Goal: Task Accomplishment & Management: Complete application form

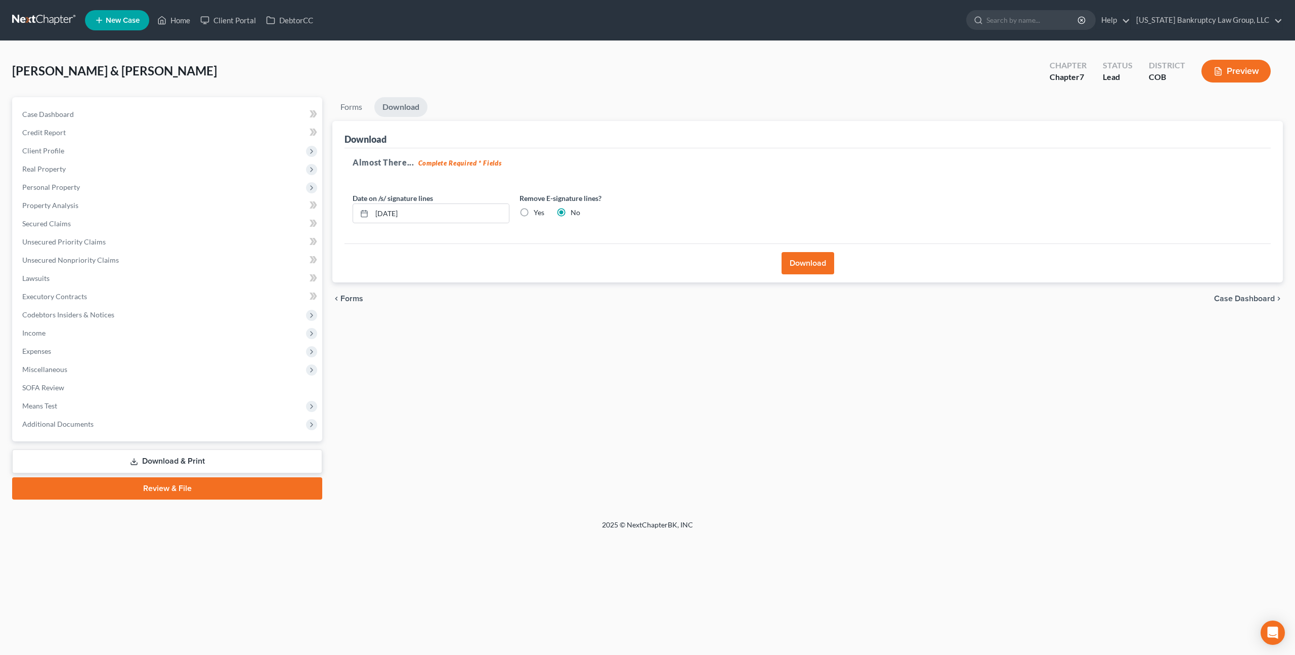
click at [122, 21] on span "New Case" at bounding box center [123, 21] width 34 height 8
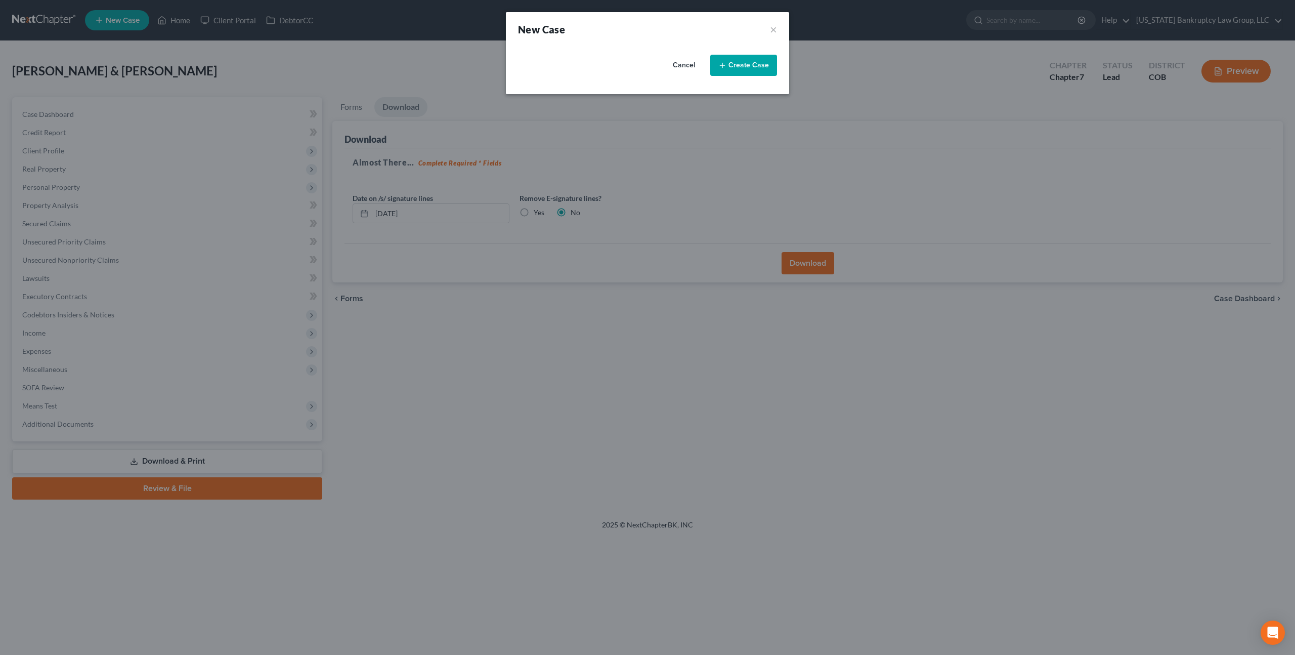
select select "11"
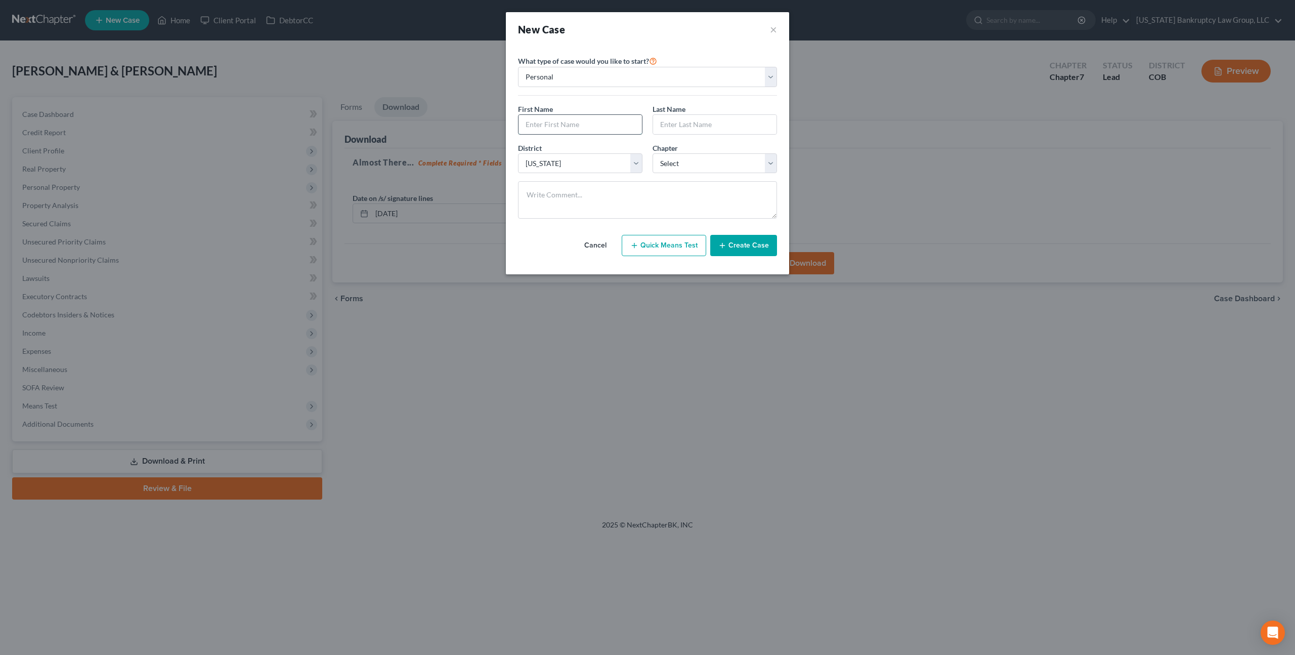
click at [580, 126] on input "text" at bounding box center [579, 124] width 123 height 19
type input "[PERSON_NAME]"
click at [666, 156] on select "Select 7 11 12 13" at bounding box center [714, 163] width 124 height 20
select select "3"
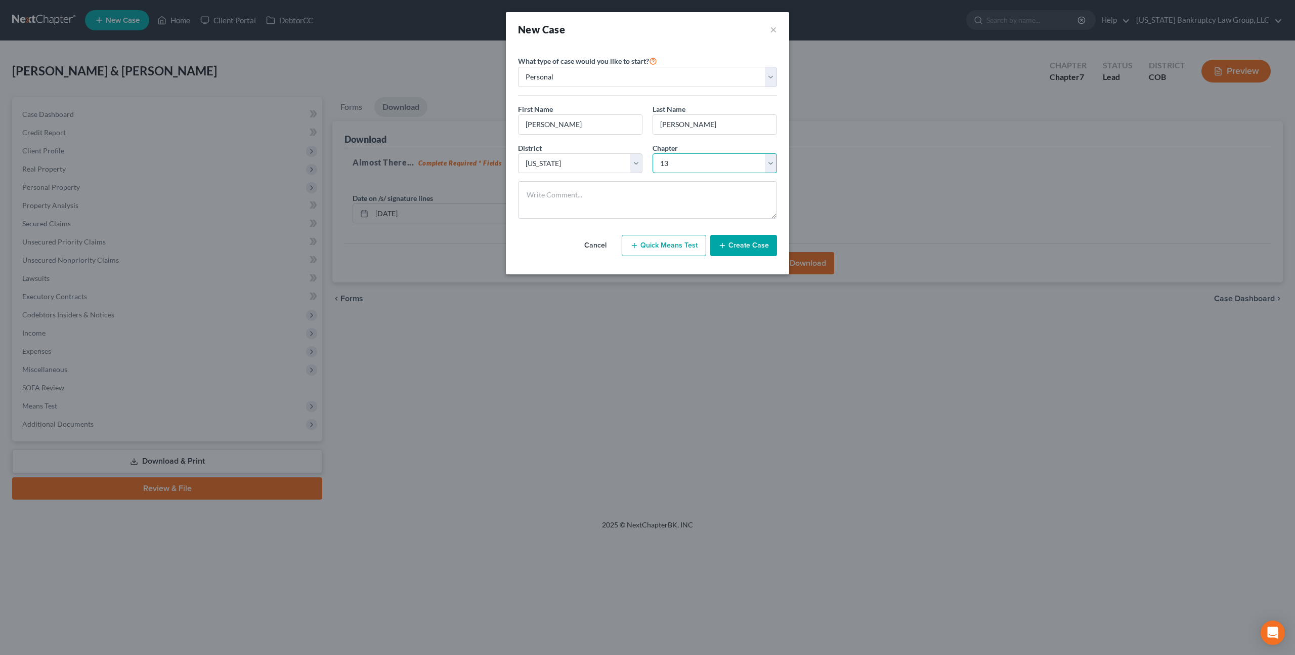
click at [652, 153] on select "Select 7 11 12 13" at bounding box center [714, 163] width 124 height 20
click at [731, 247] on button "Create Case" at bounding box center [743, 245] width 67 height 21
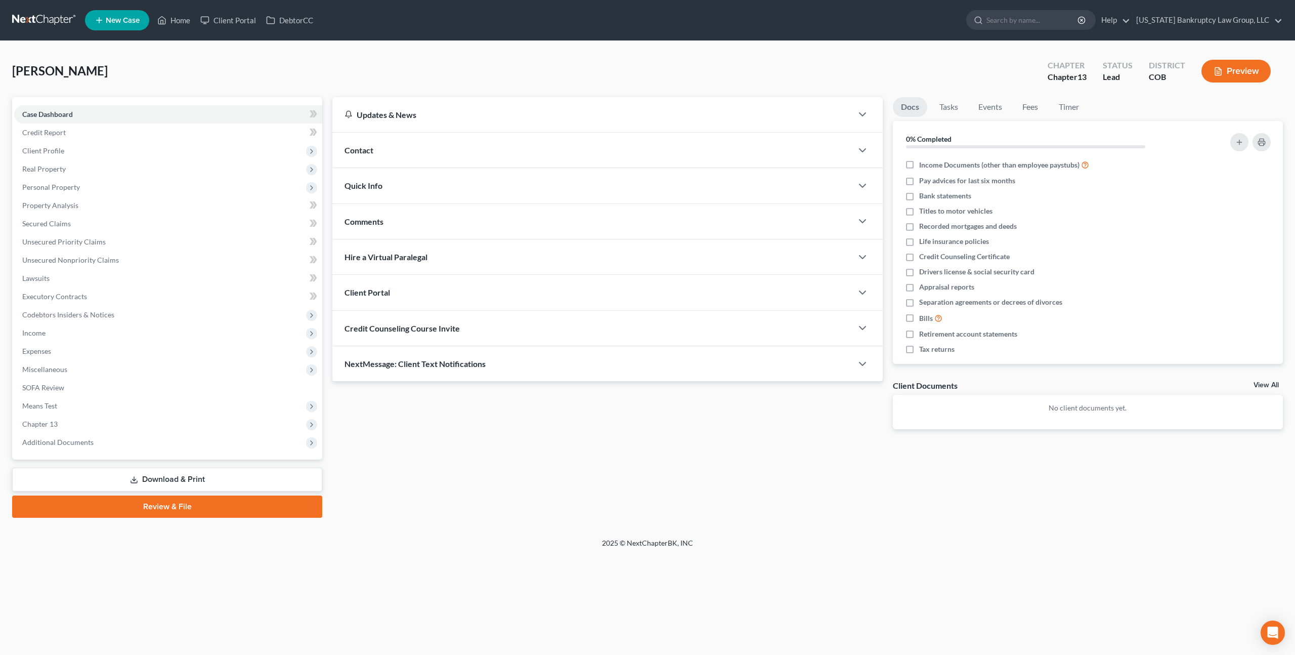
click at [410, 292] on div "Client Portal" at bounding box center [592, 292] width 520 height 35
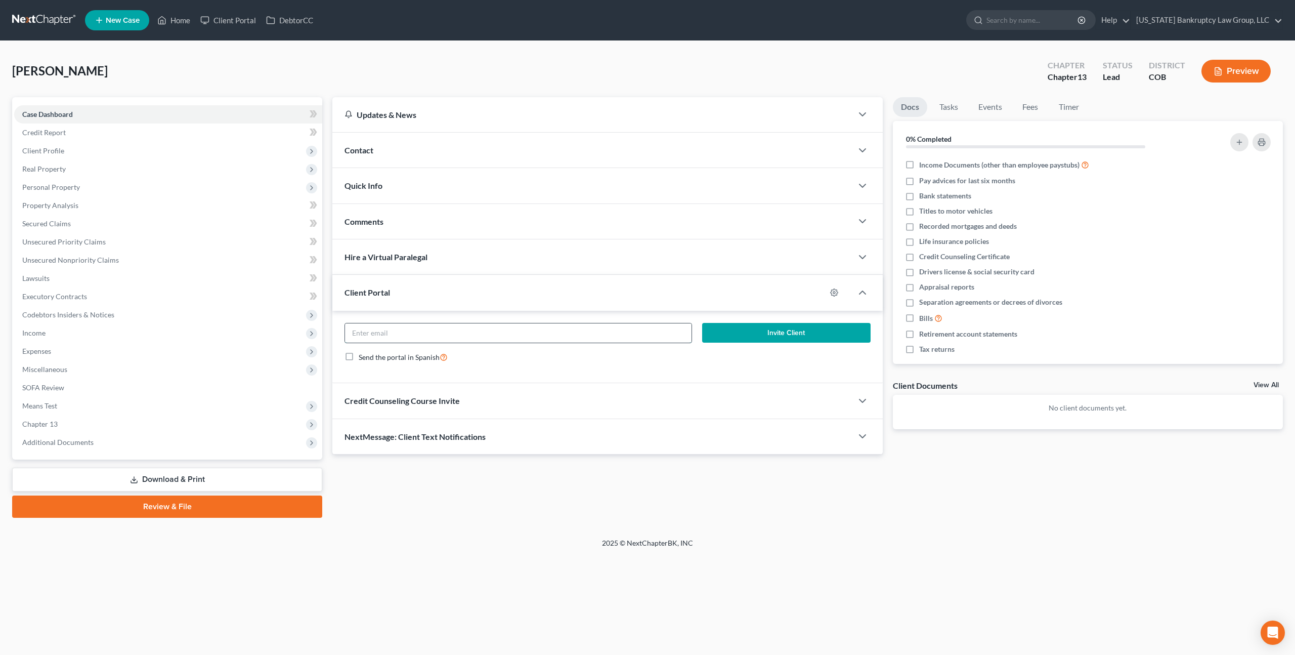
click at [422, 331] on input "email" at bounding box center [518, 332] width 346 height 19
paste input "[EMAIL_ADDRESS][DOMAIN_NAME]"
type input "[EMAIL_ADDRESS][DOMAIN_NAME]"
click at [746, 328] on button "Invite Client" at bounding box center [786, 333] width 168 height 20
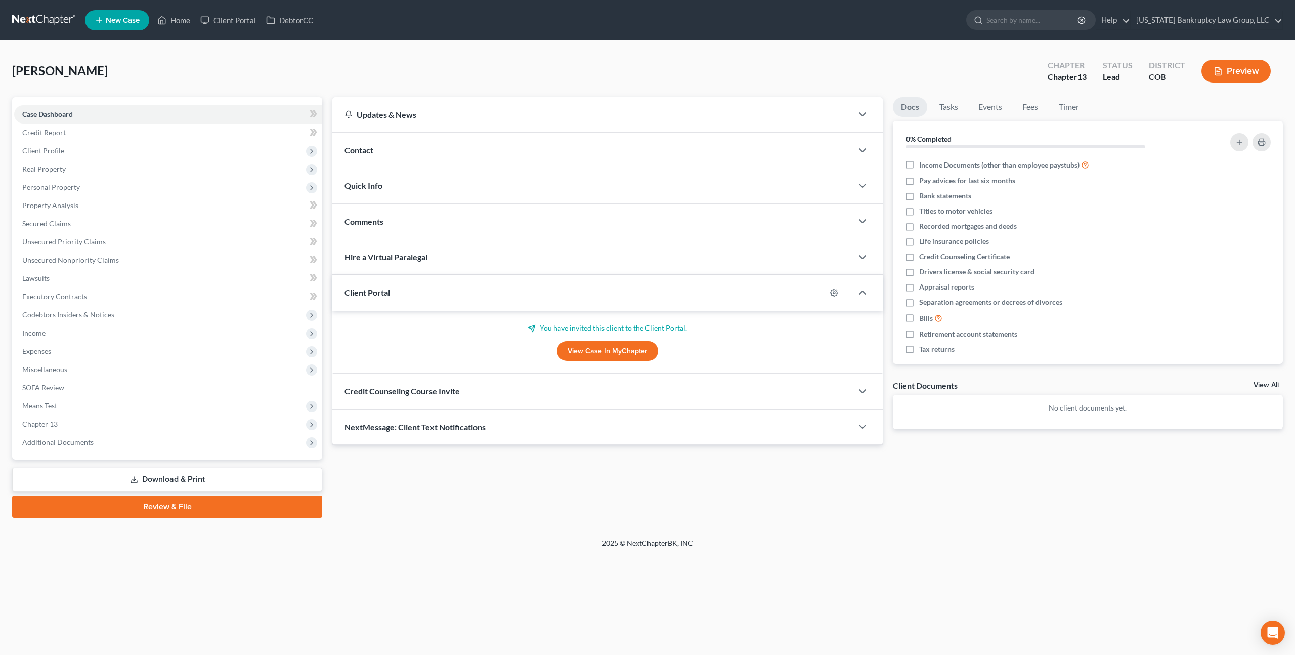
click at [466, 391] on div "Credit Counseling Course Invite" at bounding box center [592, 390] width 520 height 35
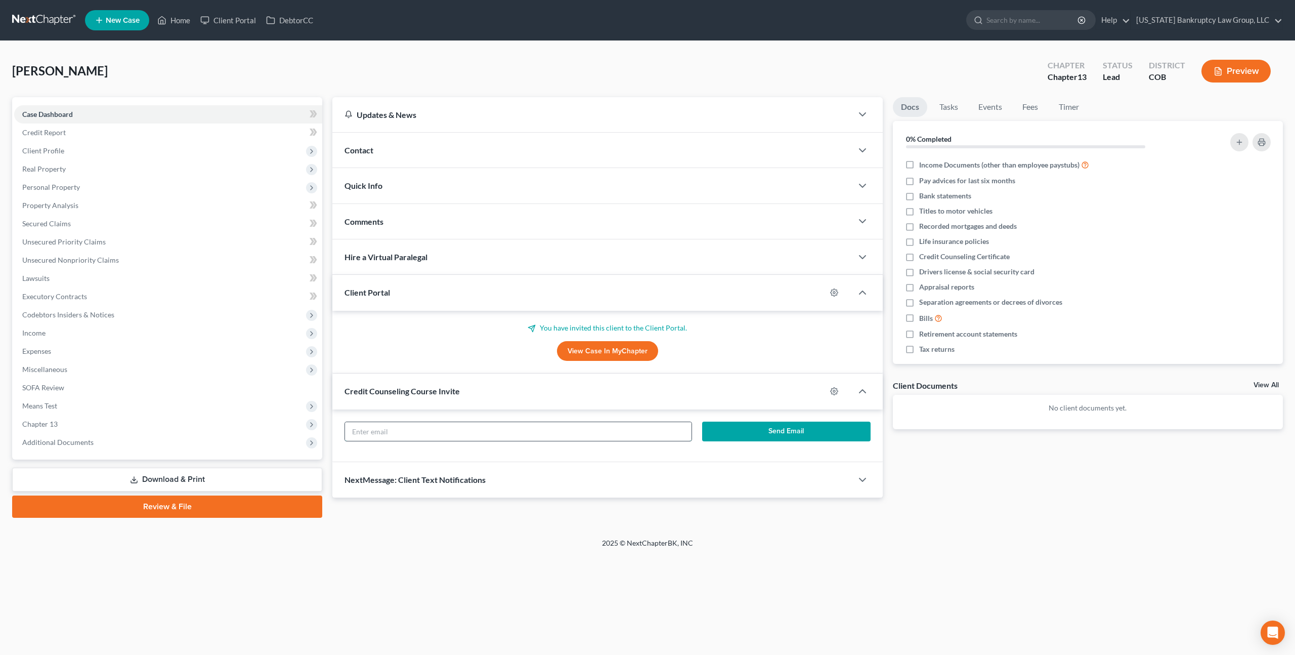
click at [471, 429] on input "text" at bounding box center [518, 431] width 346 height 19
paste input "[EMAIL_ADDRESS][DOMAIN_NAME]"
type input "[EMAIL_ADDRESS][DOMAIN_NAME]"
click at [758, 427] on button "Send Email" at bounding box center [786, 431] width 168 height 20
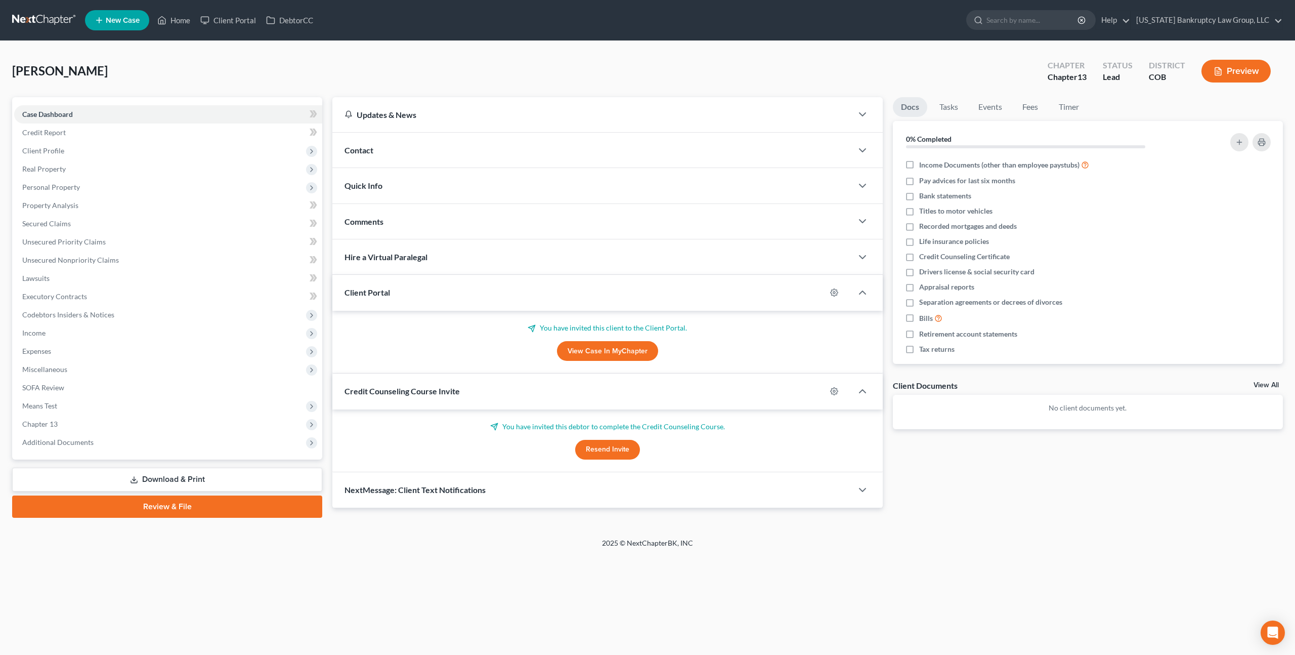
click at [385, 149] on div "Contact" at bounding box center [592, 150] width 520 height 35
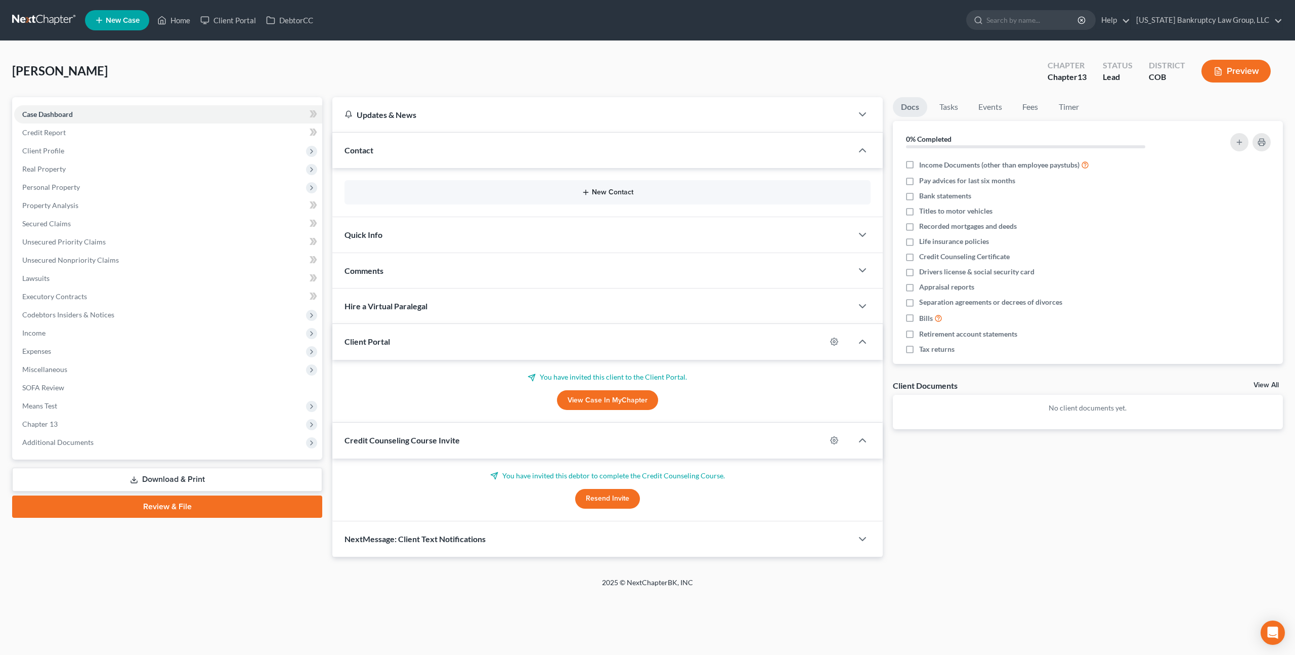
click at [605, 193] on button "New Contact" at bounding box center [608, 192] width 510 height 8
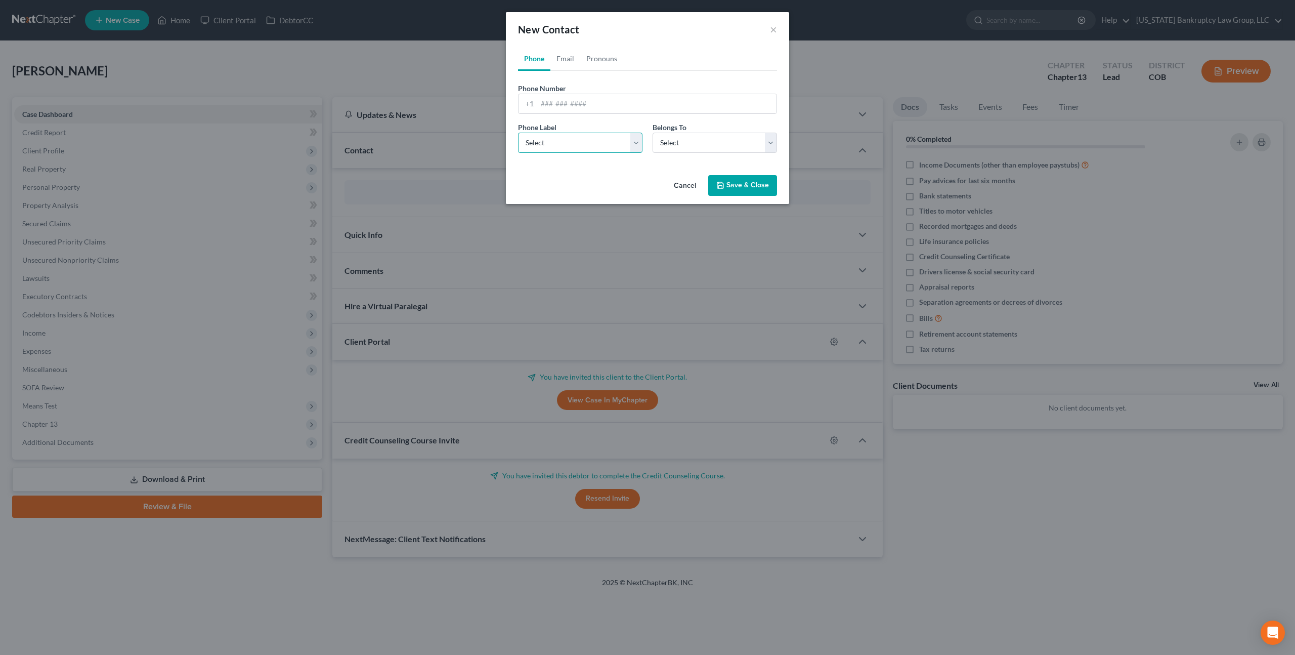
click at [563, 145] on select "Select Mobile Home Work Other" at bounding box center [580, 143] width 124 height 20
select select "0"
click at [518, 133] on select "Select Mobile Home Work Other" at bounding box center [580, 143] width 124 height 20
click at [546, 107] on input "tel" at bounding box center [656, 103] width 239 height 19
paste input "[PHONE_NUMBER]"
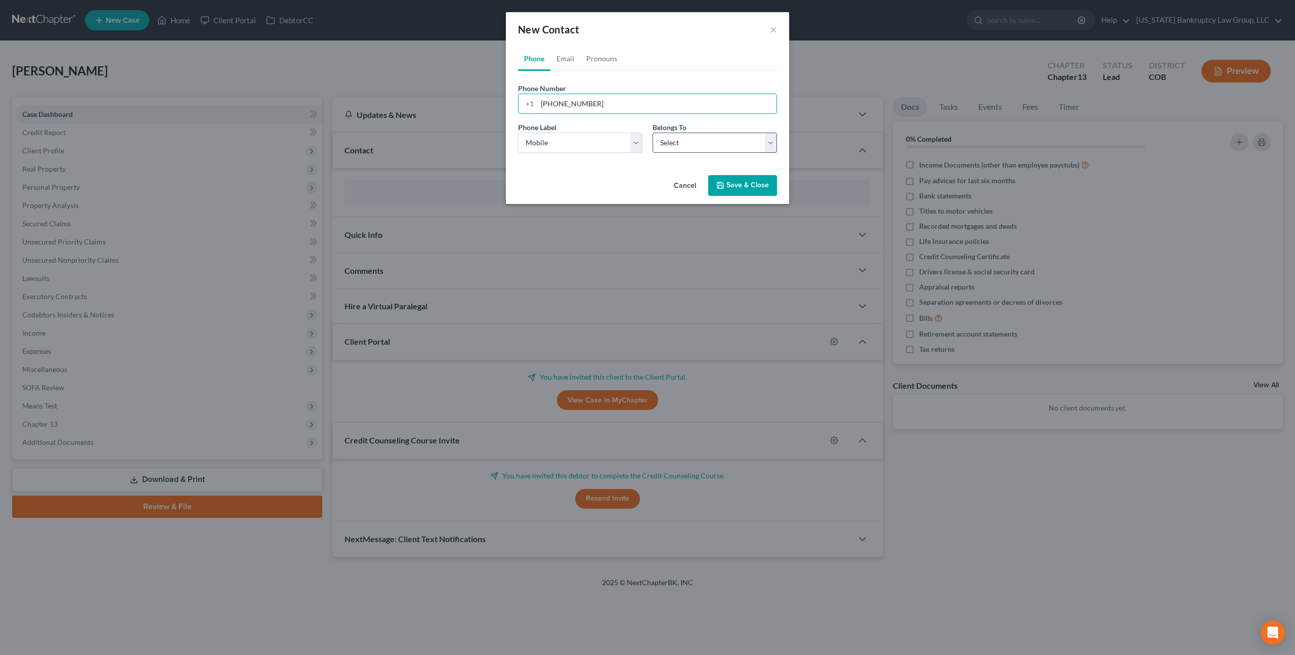
type input "[PHONE_NUMBER]"
click at [666, 139] on select "Select Client Other" at bounding box center [714, 143] width 124 height 20
select select "0"
click at [652, 133] on select "Select Client Other" at bounding box center [714, 143] width 124 height 20
click at [735, 186] on button "Save & Close" at bounding box center [742, 185] width 69 height 21
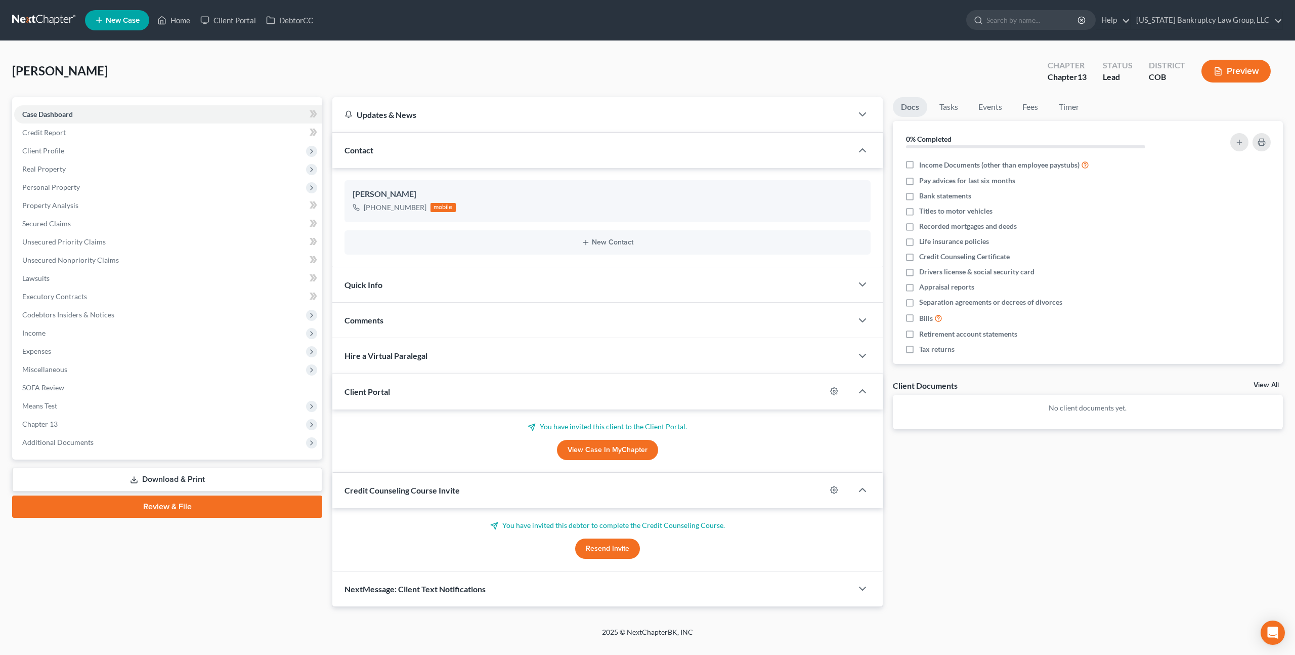
click at [129, 22] on span "New Case" at bounding box center [123, 21] width 34 height 8
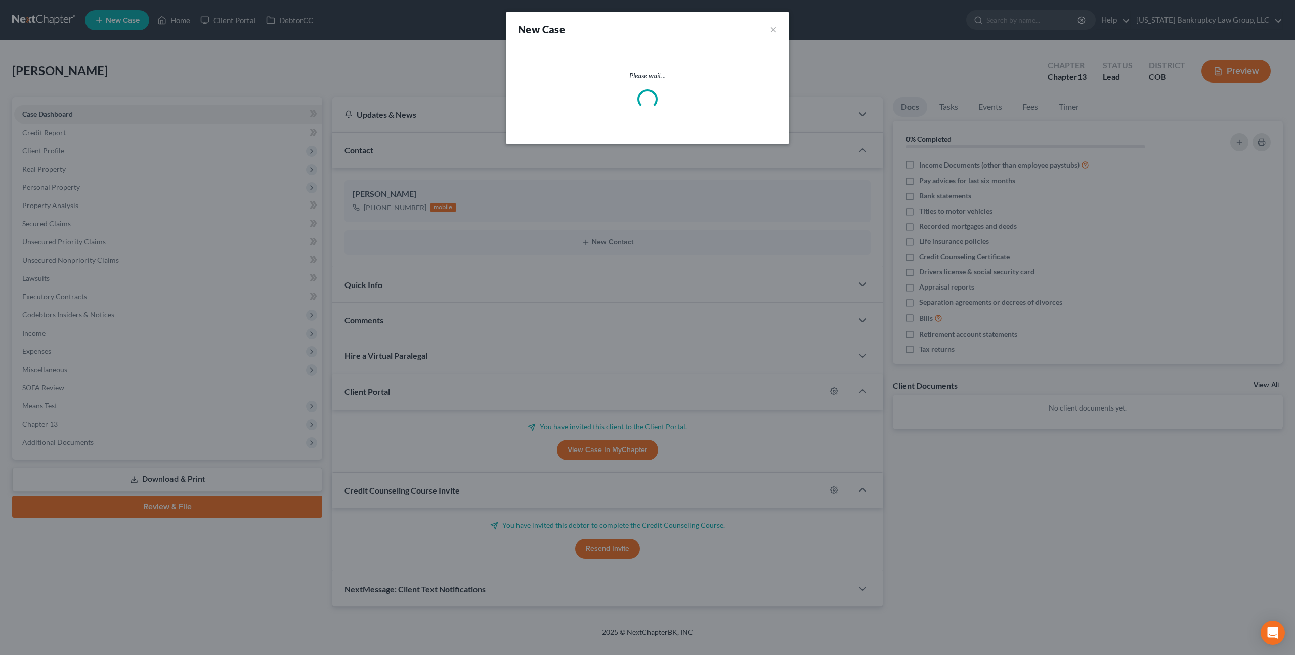
select select "11"
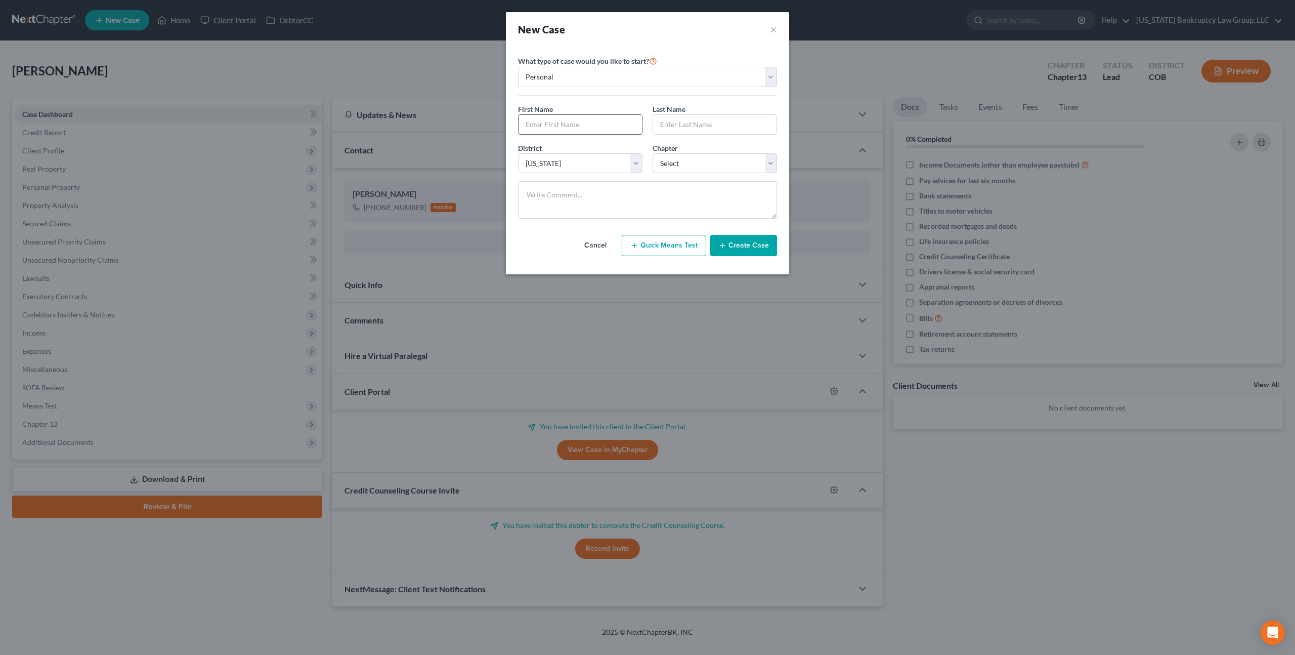
click at [530, 123] on input "text" at bounding box center [579, 124] width 123 height 19
type input "[PERSON_NAME]"
click at [669, 125] on input "text" at bounding box center [714, 124] width 123 height 19
type input "[PERSON_NAME]"
click at [721, 158] on select "Select 7 11 12 13" at bounding box center [714, 163] width 124 height 20
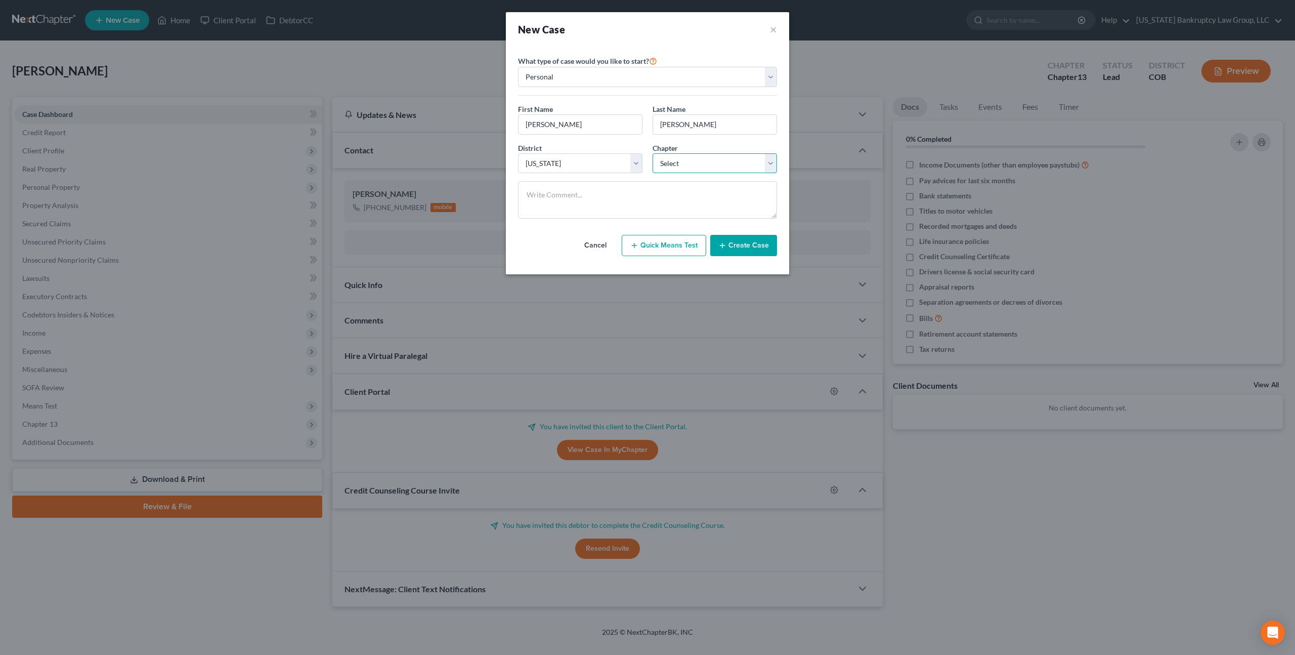
select select "0"
click at [652, 153] on select "Select 7 11 12 13" at bounding box center [714, 163] width 124 height 20
click at [753, 247] on button "Create Case" at bounding box center [743, 245] width 67 height 21
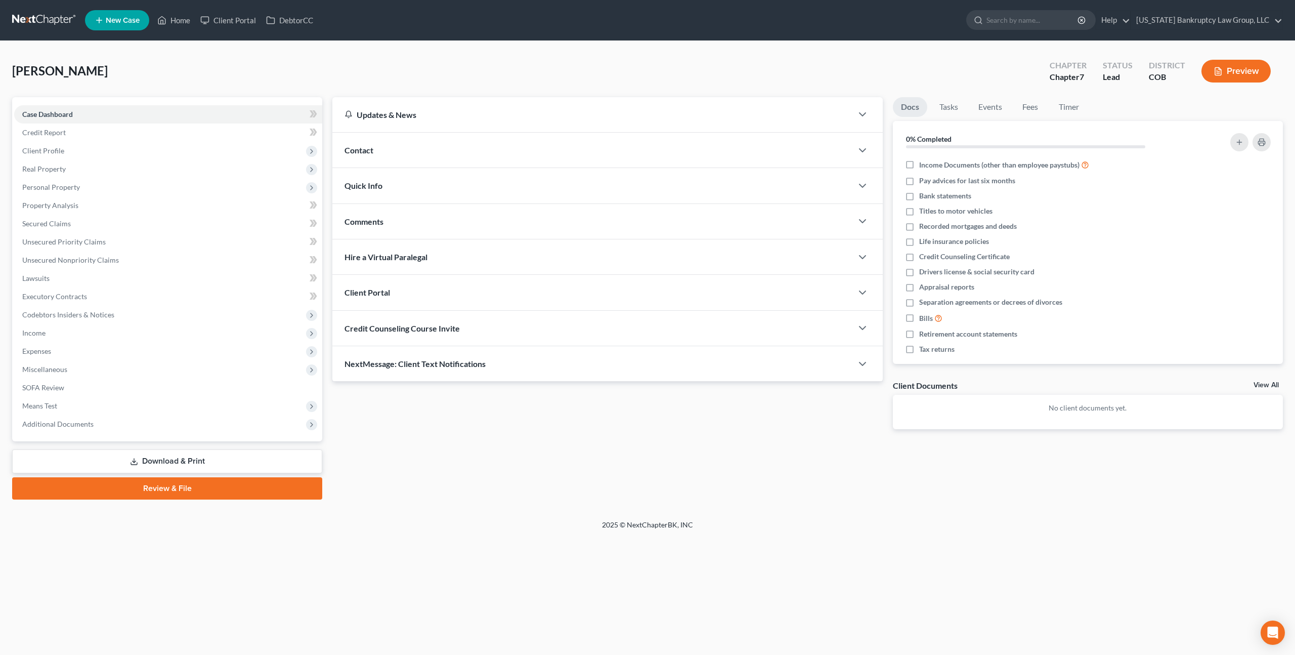
click at [419, 291] on div "Client Portal" at bounding box center [592, 292] width 520 height 35
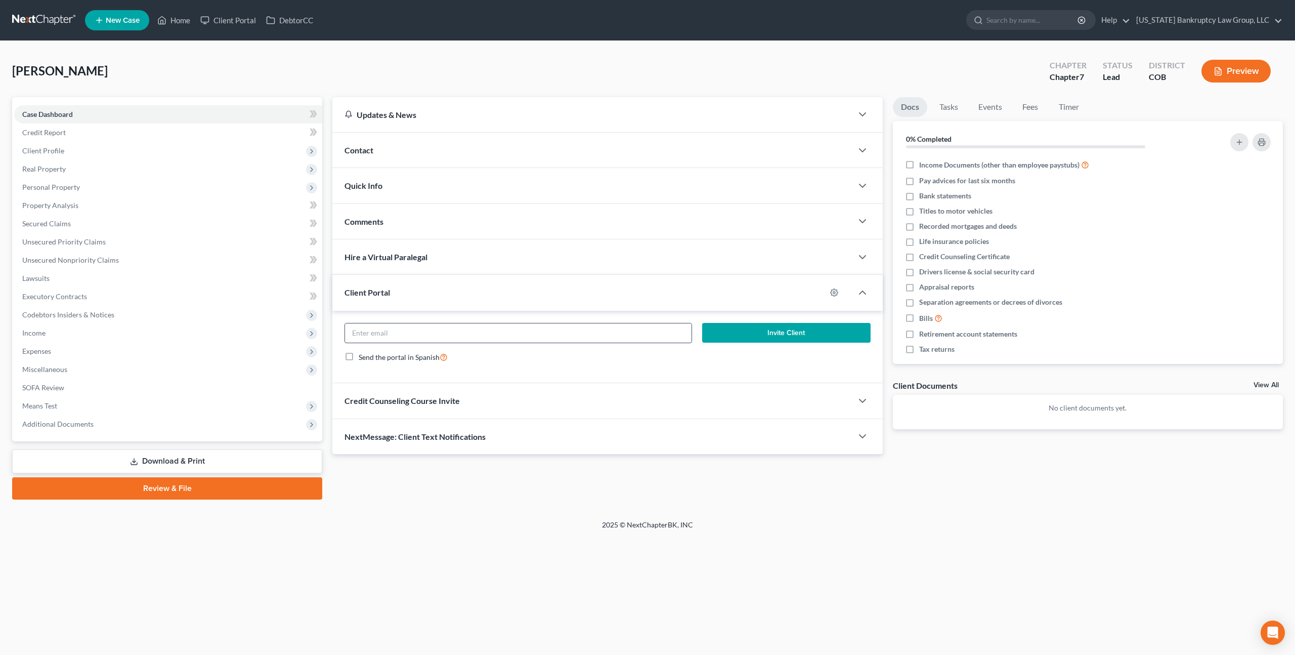
click at [435, 331] on input "email" at bounding box center [518, 332] width 346 height 19
paste input "[EMAIL_ADDRESS][DOMAIN_NAME]"
type input "[EMAIL_ADDRESS][DOMAIN_NAME]"
click at [743, 331] on button "Invite Client" at bounding box center [786, 333] width 168 height 20
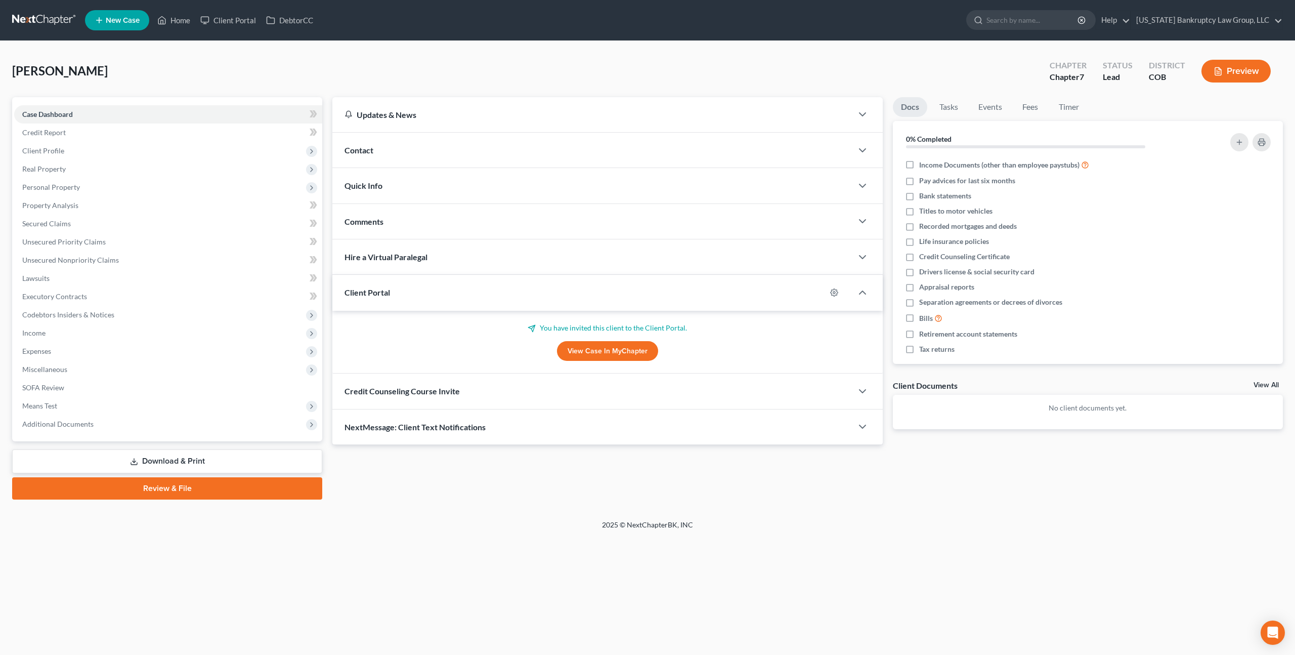
click at [554, 389] on div "Credit Counseling Course Invite" at bounding box center [592, 390] width 520 height 35
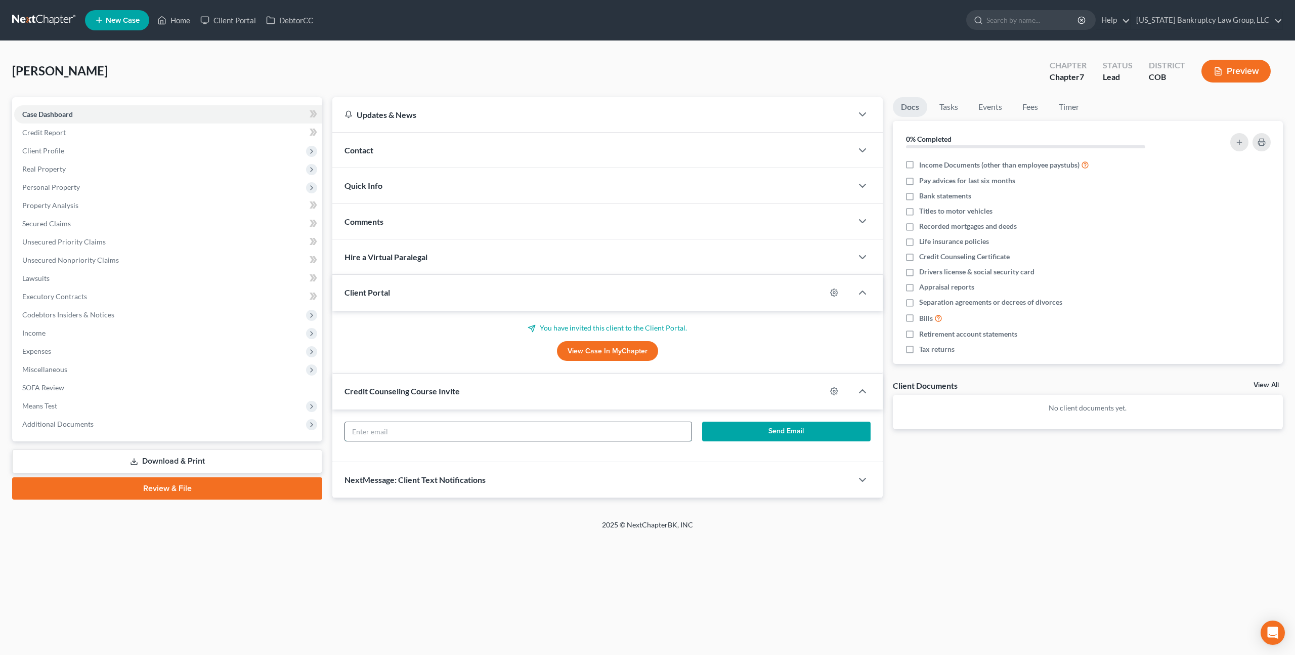
click at [552, 434] on input "text" at bounding box center [518, 431] width 346 height 19
paste input "[EMAIL_ADDRESS][DOMAIN_NAME]"
type input "[EMAIL_ADDRESS][DOMAIN_NAME]"
click at [749, 430] on button "Send Email" at bounding box center [786, 431] width 168 height 20
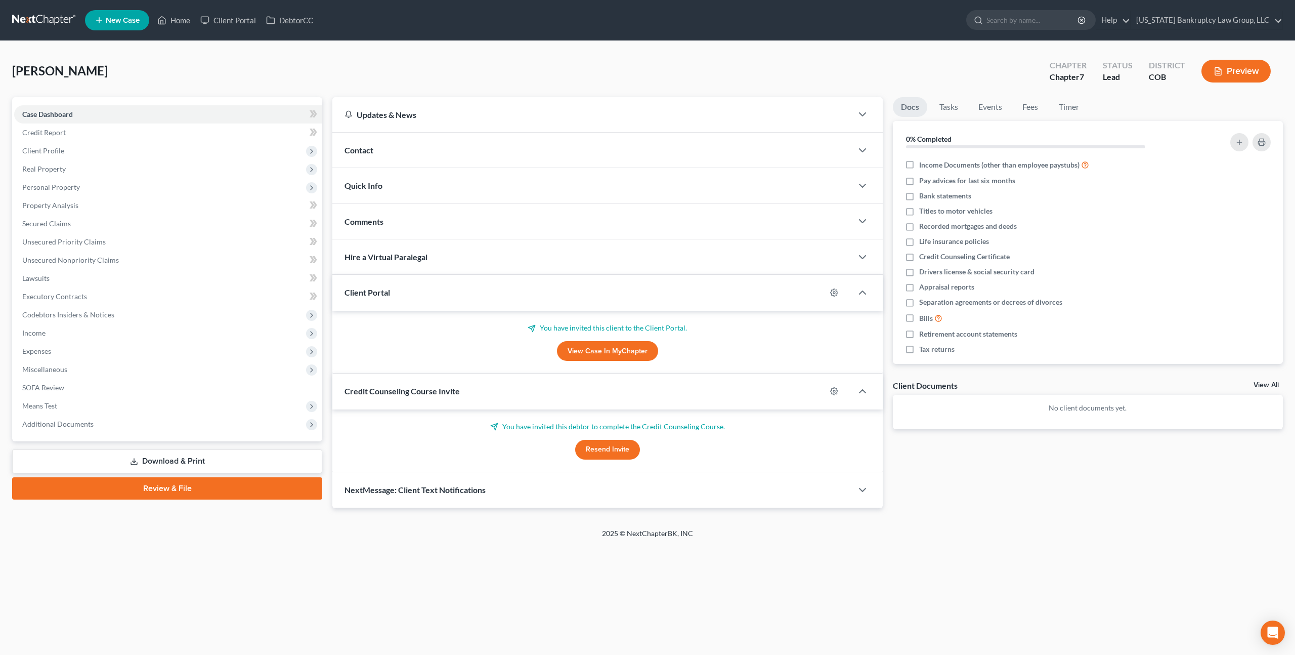
click at [403, 148] on div "Contact" at bounding box center [592, 150] width 520 height 35
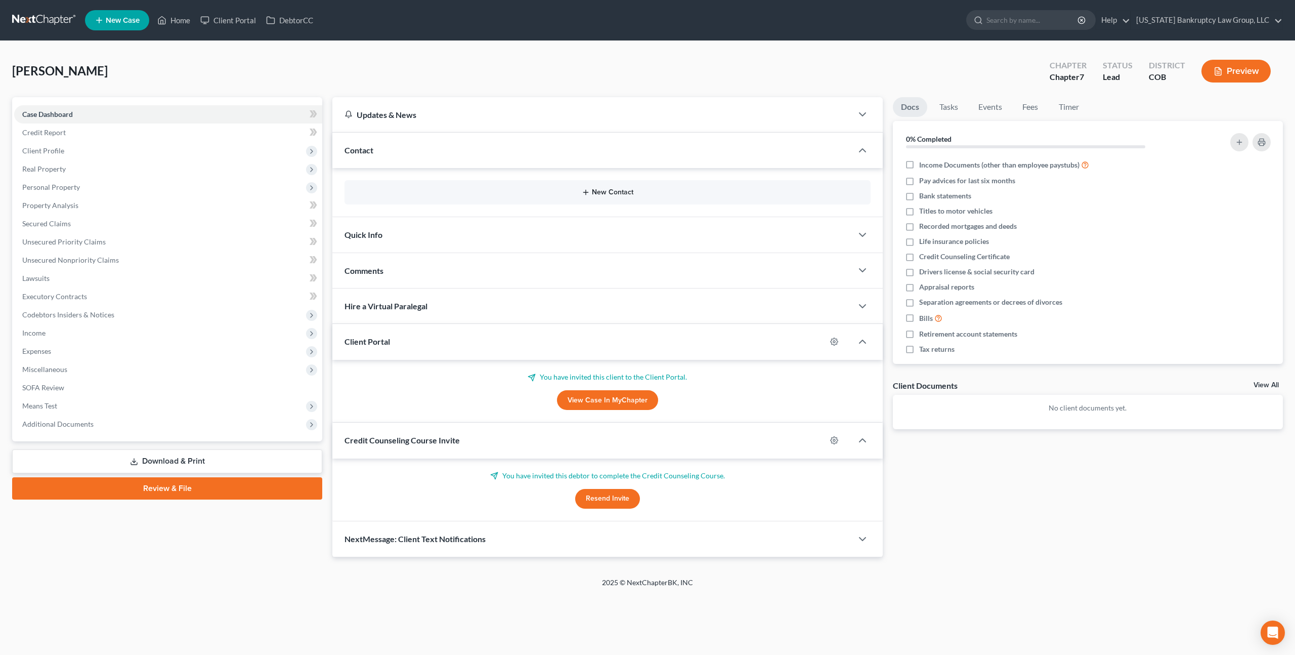
click at [610, 195] on button "New Contact" at bounding box center [608, 192] width 510 height 8
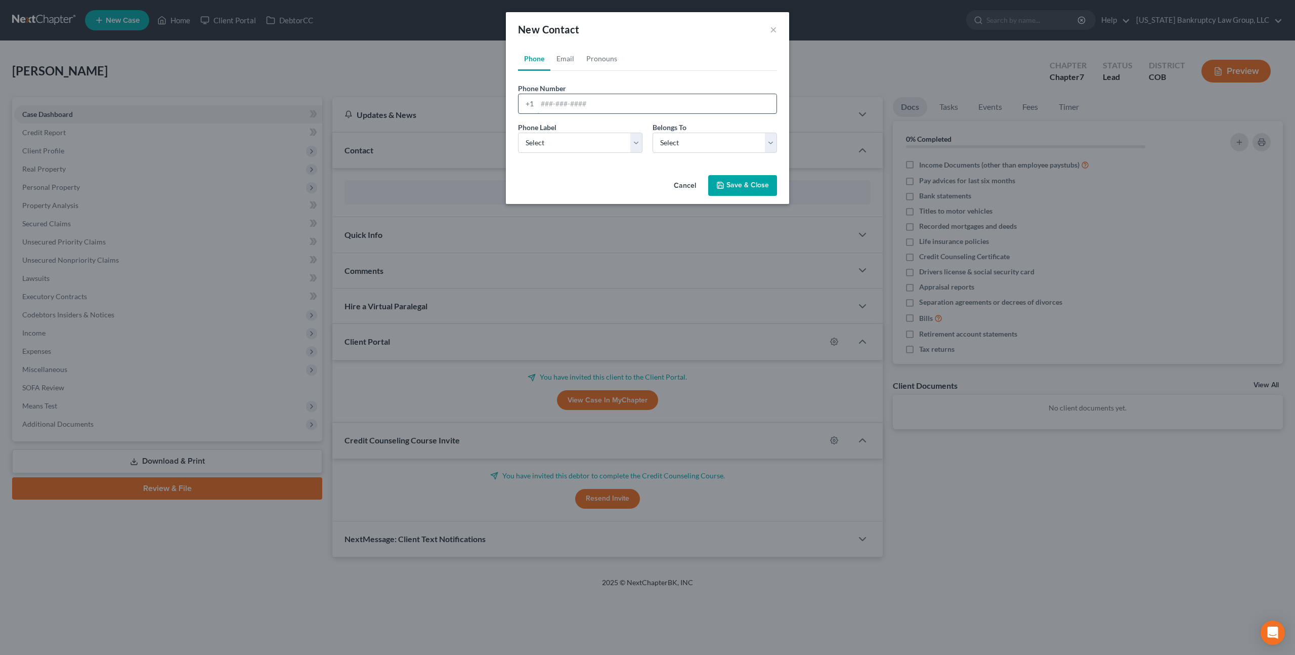
click at [558, 103] on input "tel" at bounding box center [656, 103] width 239 height 19
paste input "[PHONE_NUMBER]"
type input "[PHONE_NUMBER]"
click at [532, 137] on select "Select Mobile Home Work Other" at bounding box center [580, 143] width 124 height 20
select select "0"
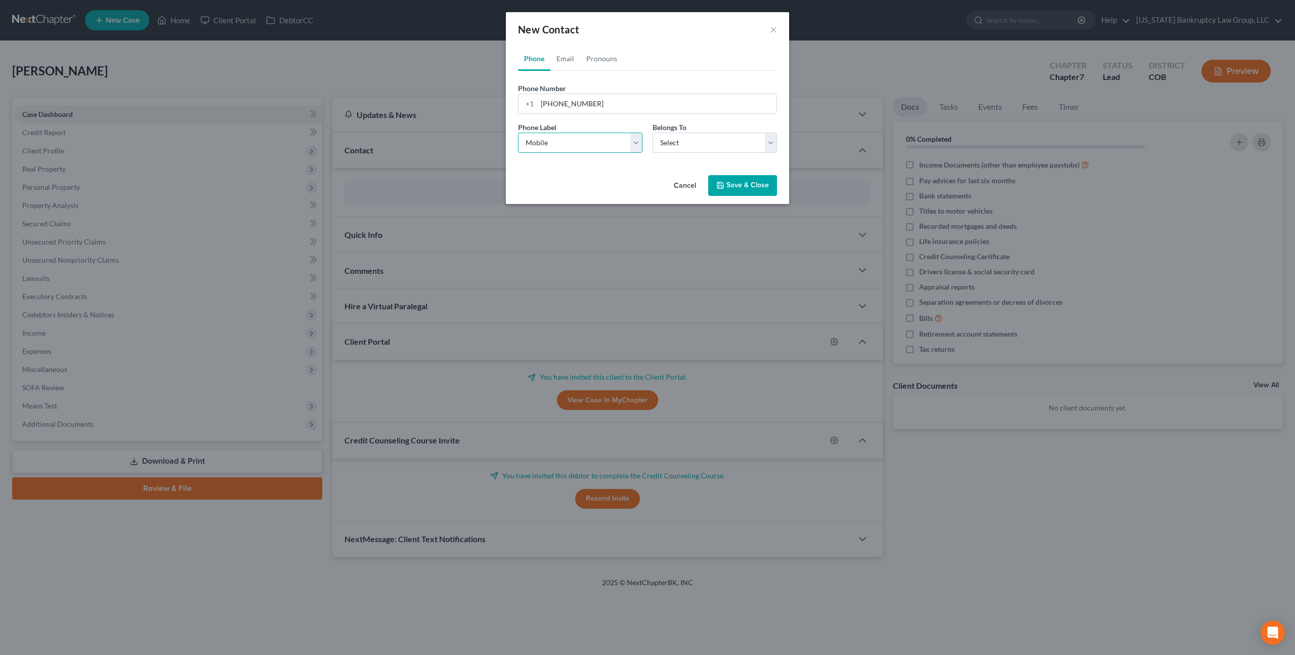
click at [518, 133] on select "Select Mobile Home Work Other" at bounding box center [580, 143] width 124 height 20
click at [688, 136] on select "Select Client Other" at bounding box center [714, 143] width 124 height 20
select select "0"
click at [652, 133] on select "Select Client Other" at bounding box center [714, 143] width 124 height 20
click at [731, 185] on button "Save & Close" at bounding box center [742, 185] width 69 height 21
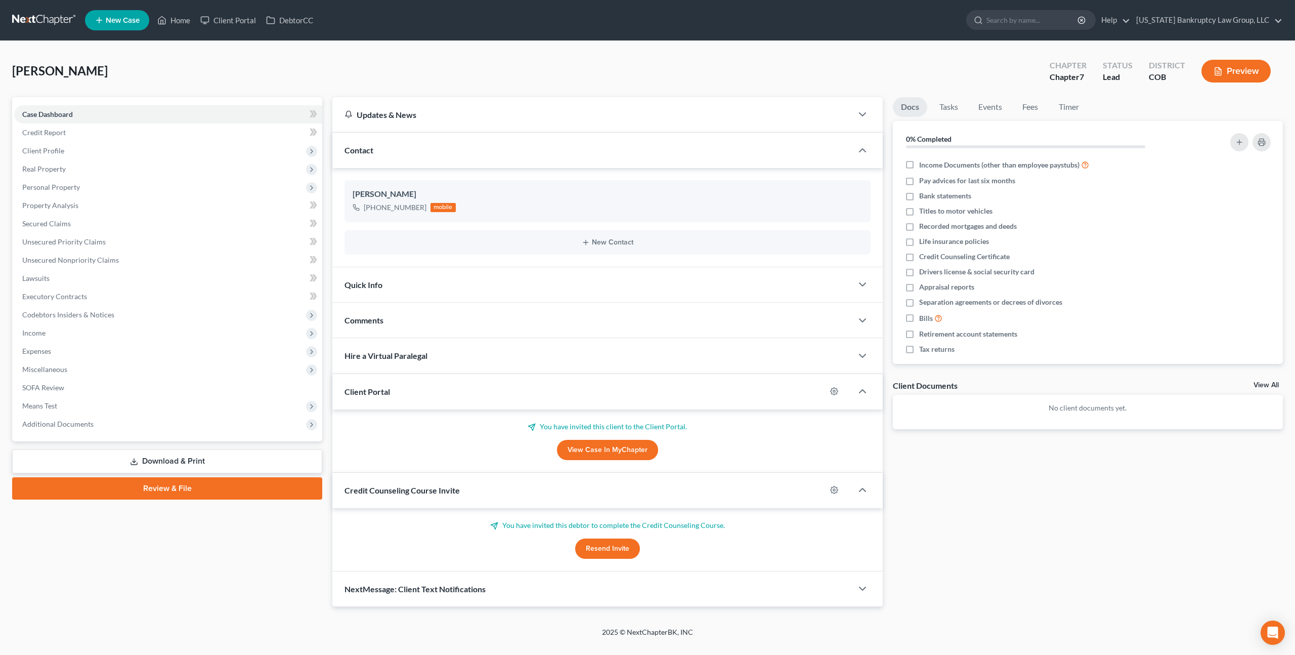
click at [136, 23] on span "New Case" at bounding box center [123, 21] width 34 height 8
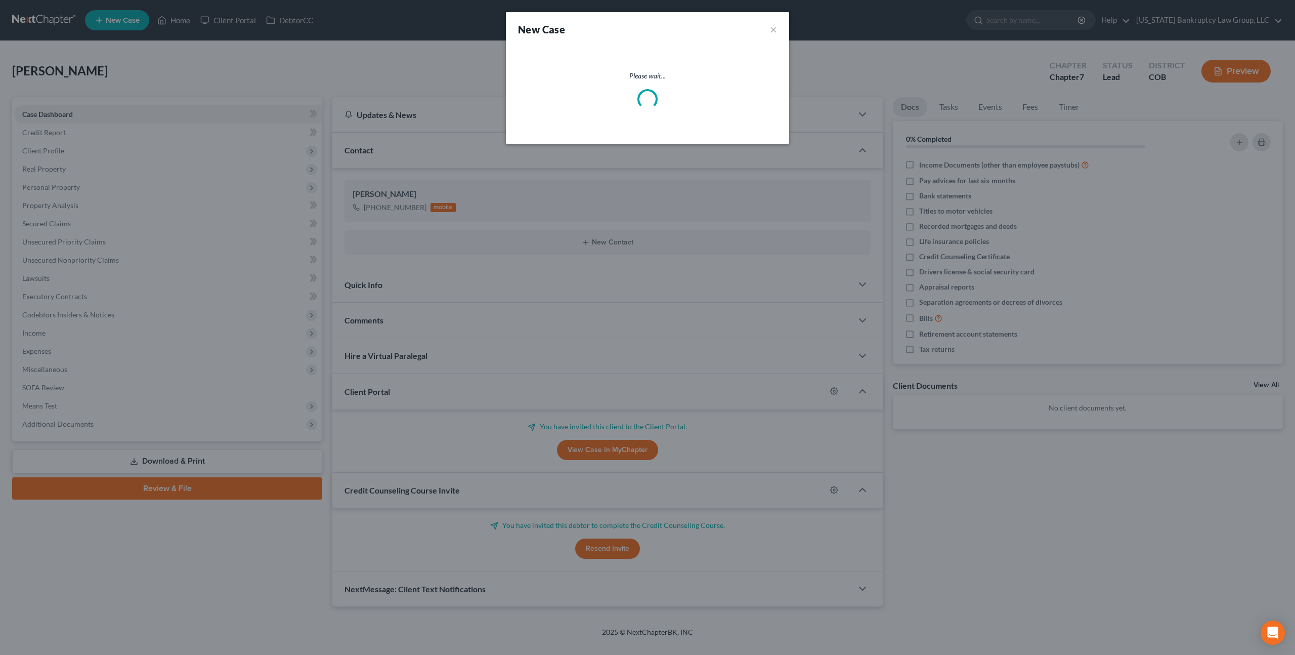
select select "11"
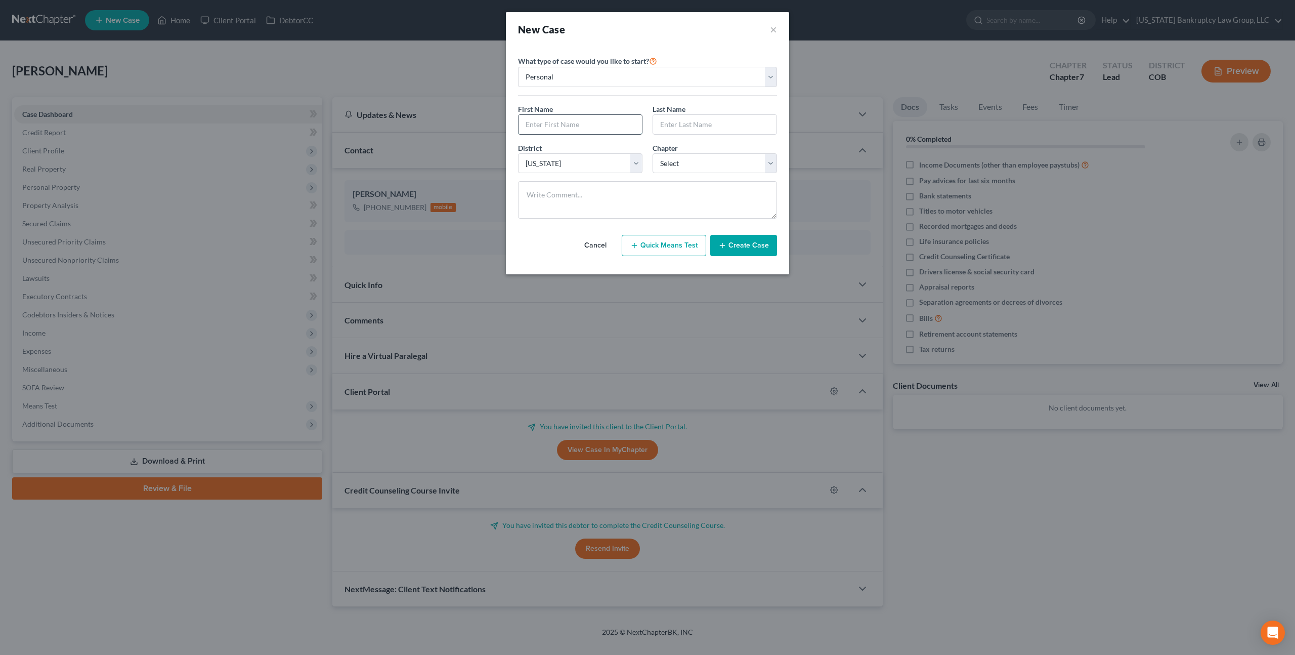
click at [591, 127] on input "text" at bounding box center [579, 124] width 123 height 19
type input "Nami"
click at [671, 123] on input "text" at bounding box center [714, 124] width 123 height 19
type input "[PERSON_NAME]"
click at [676, 162] on select "Select 7 11 12 13" at bounding box center [714, 163] width 124 height 20
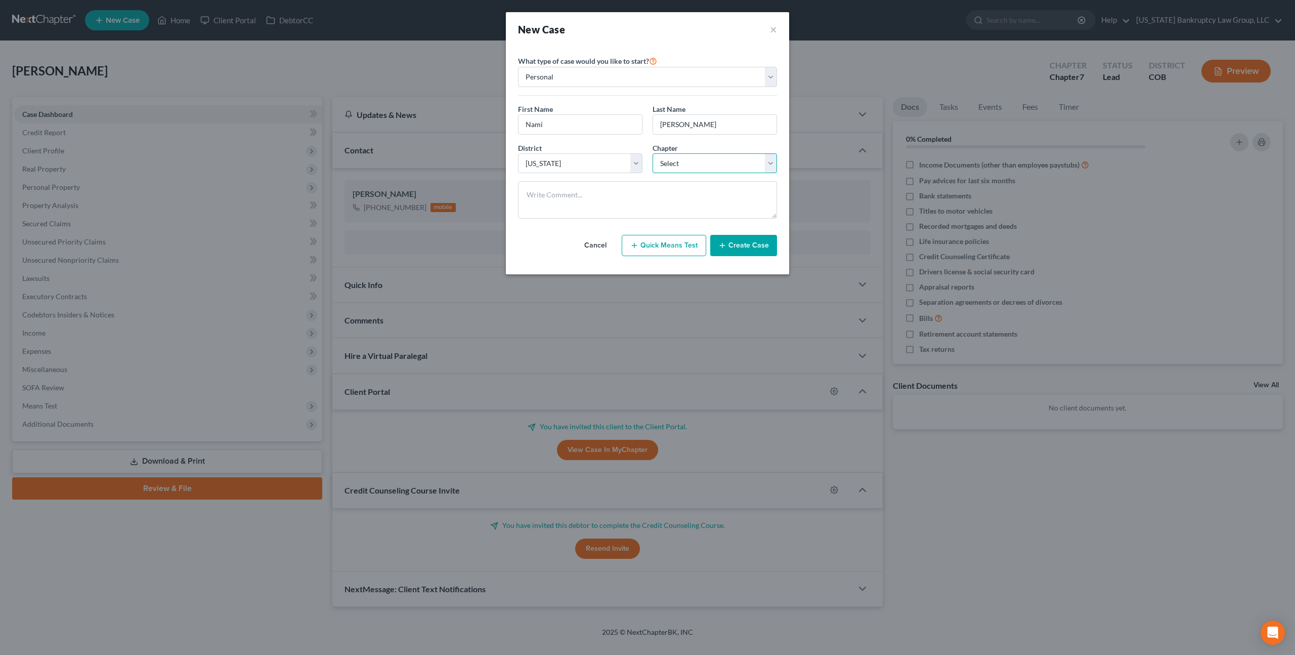
select select "0"
click at [652, 153] on select "Select 7 11 12 13" at bounding box center [714, 163] width 124 height 20
click at [734, 247] on button "Create Case" at bounding box center [743, 245] width 67 height 21
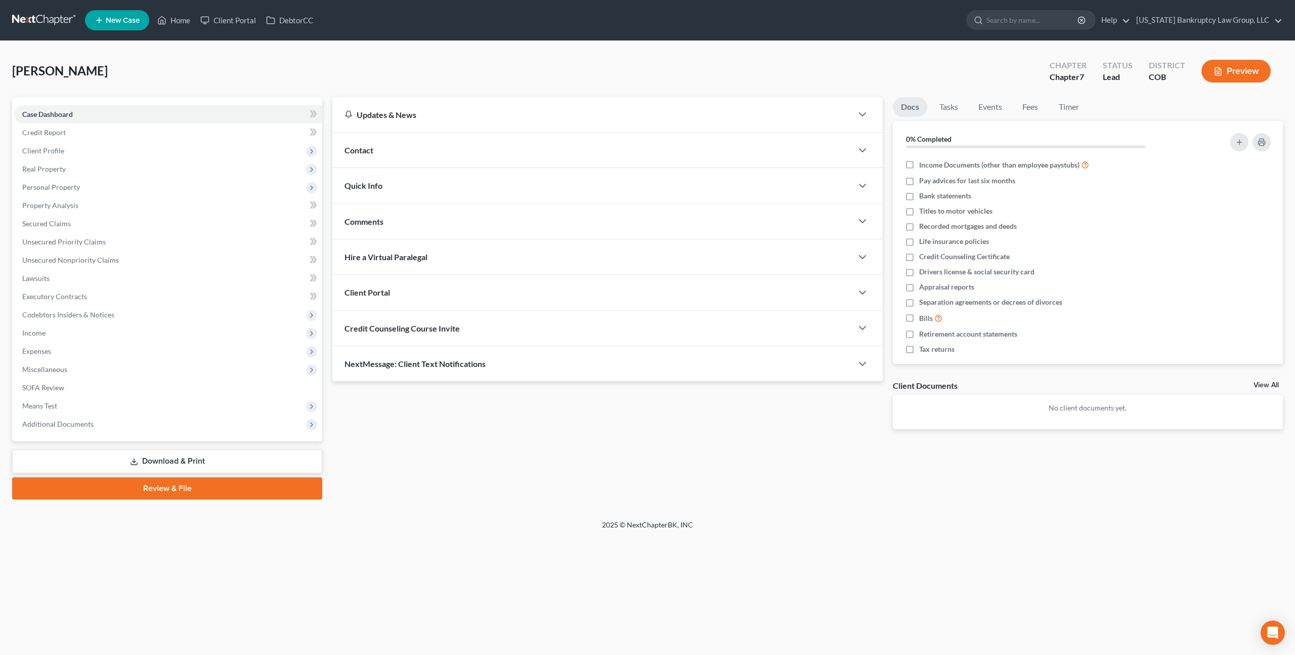
click at [468, 290] on div "Client Portal" at bounding box center [592, 292] width 520 height 35
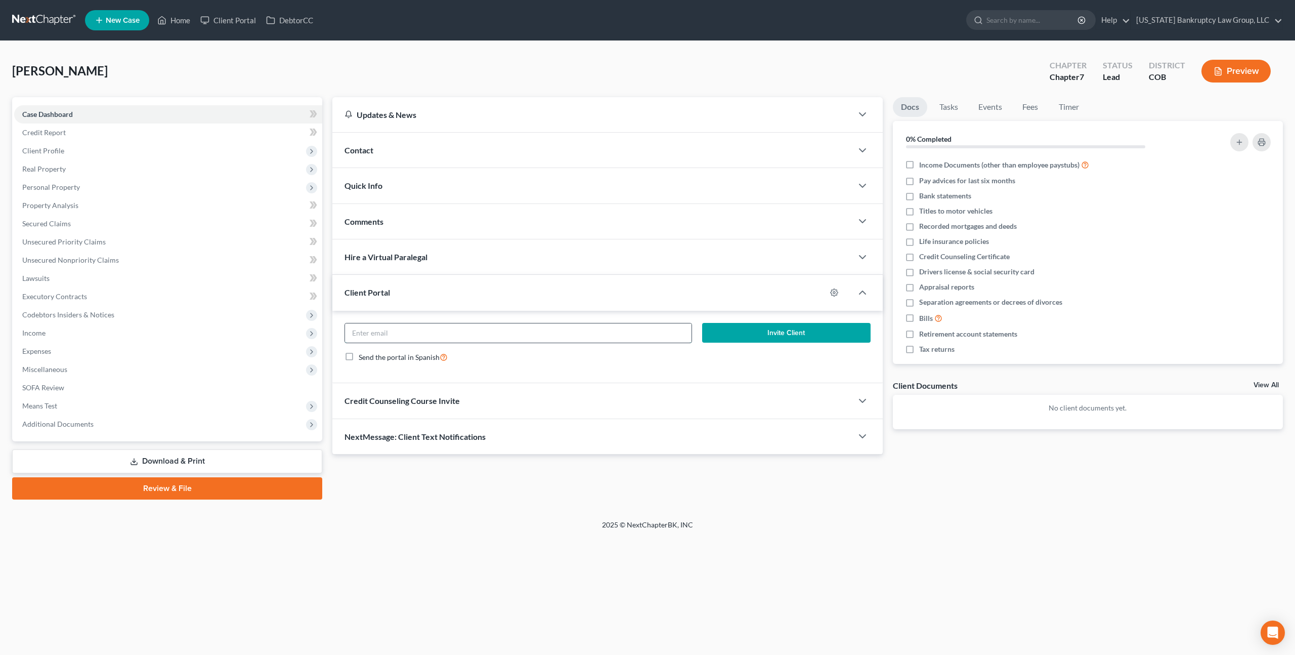
click at [477, 330] on input "email" at bounding box center [518, 332] width 346 height 19
paste input "[EMAIL_ADDRESS][PERSON_NAME][DOMAIN_NAME]"
type input "[EMAIL_ADDRESS][PERSON_NAME][DOMAIN_NAME]"
click at [718, 334] on button "Invite Client" at bounding box center [786, 333] width 168 height 20
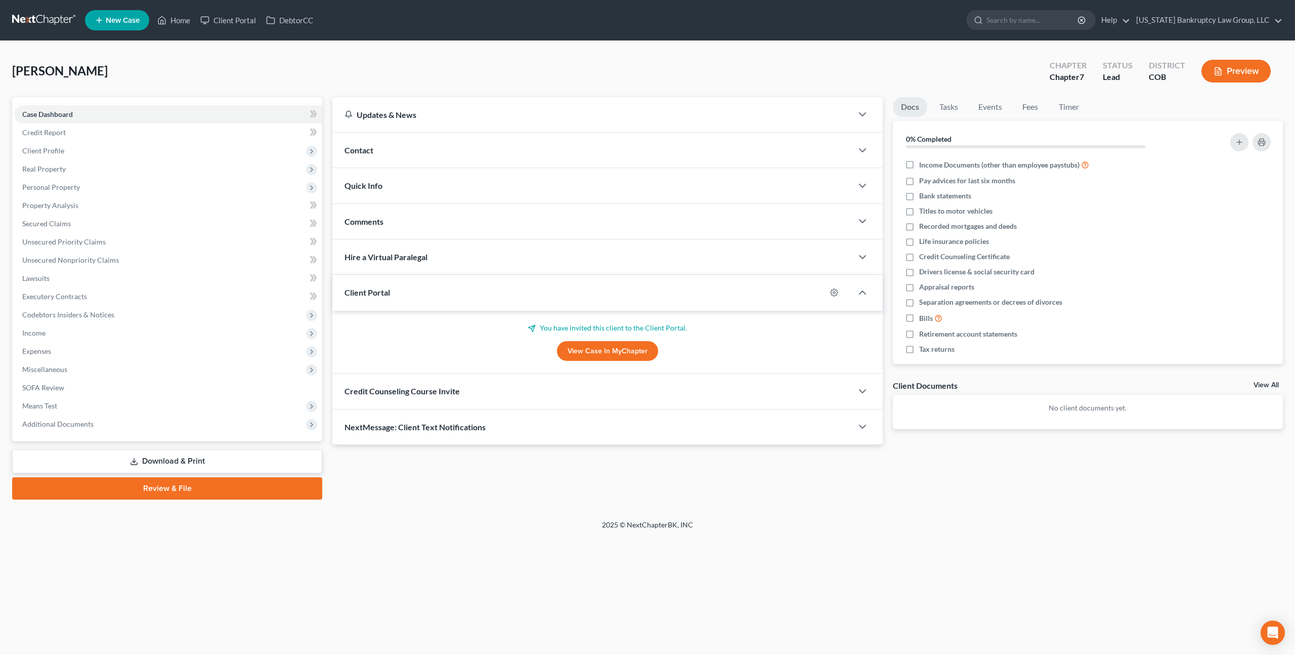
click at [496, 396] on div "Credit Counseling Course Invite" at bounding box center [592, 390] width 520 height 35
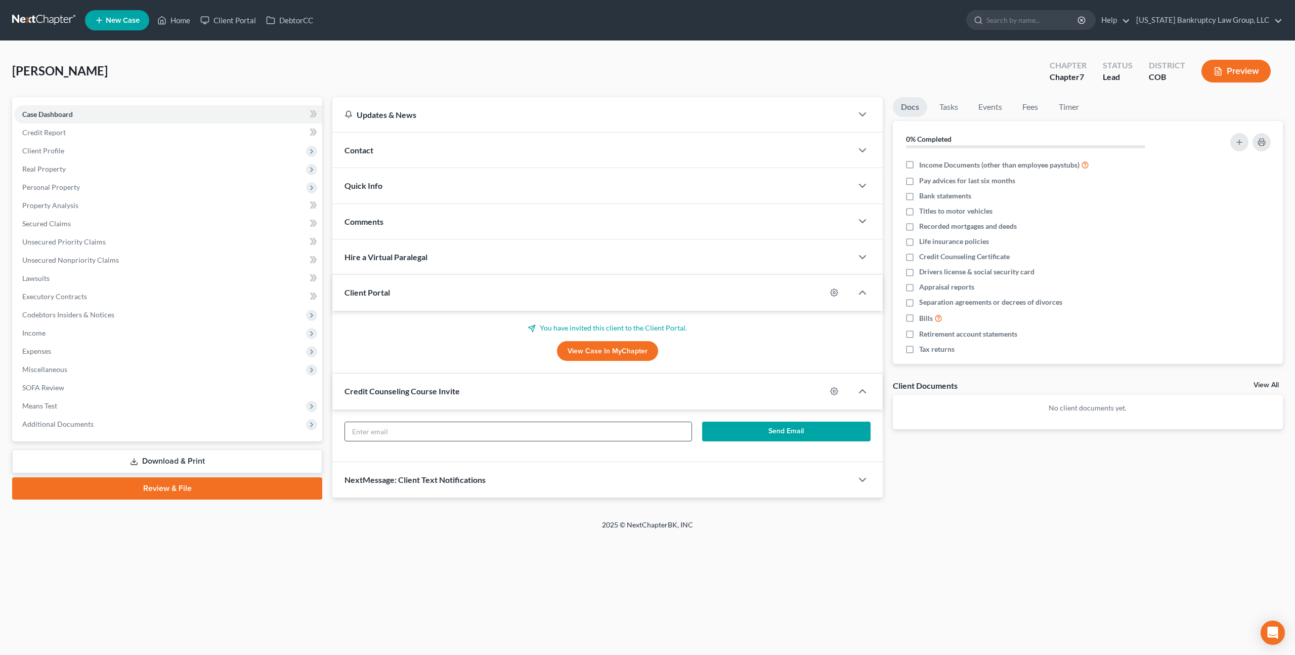
click at [498, 436] on input "text" at bounding box center [518, 431] width 346 height 19
paste input "[EMAIL_ADDRESS][PERSON_NAME][DOMAIN_NAME]"
type input "[EMAIL_ADDRESS][PERSON_NAME][DOMAIN_NAME]"
click at [744, 428] on button "Send Email" at bounding box center [786, 431] width 168 height 20
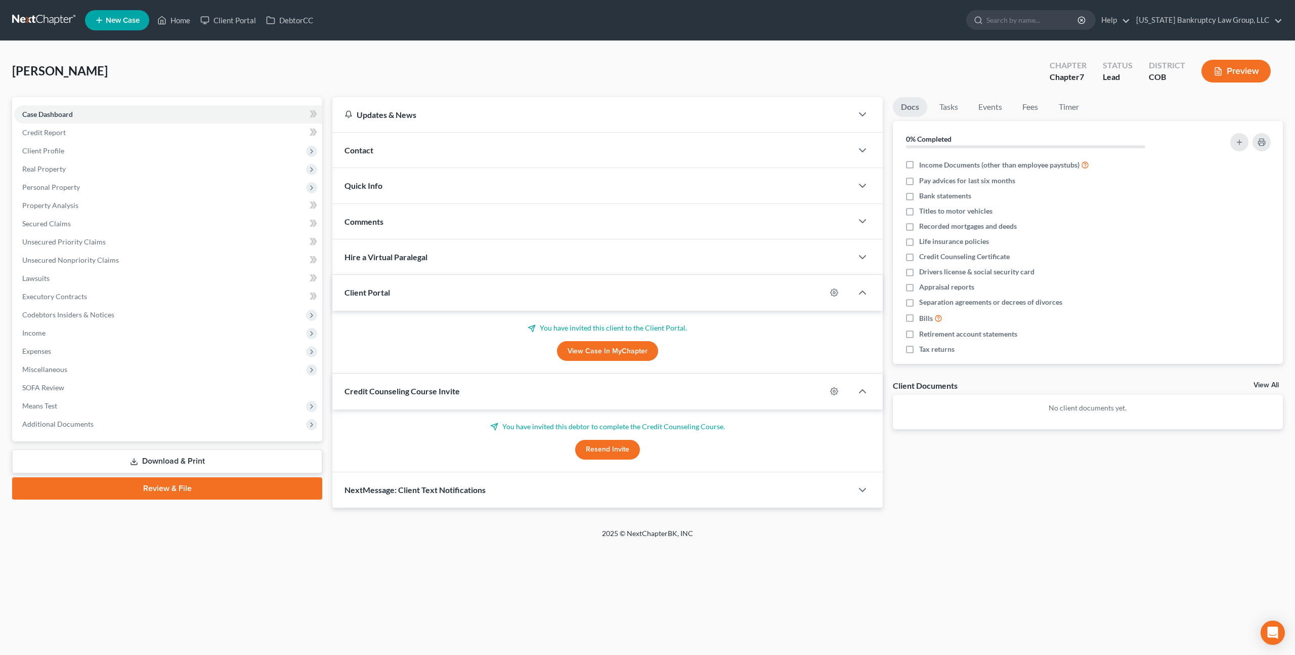
click at [405, 151] on div "Contact" at bounding box center [592, 150] width 520 height 35
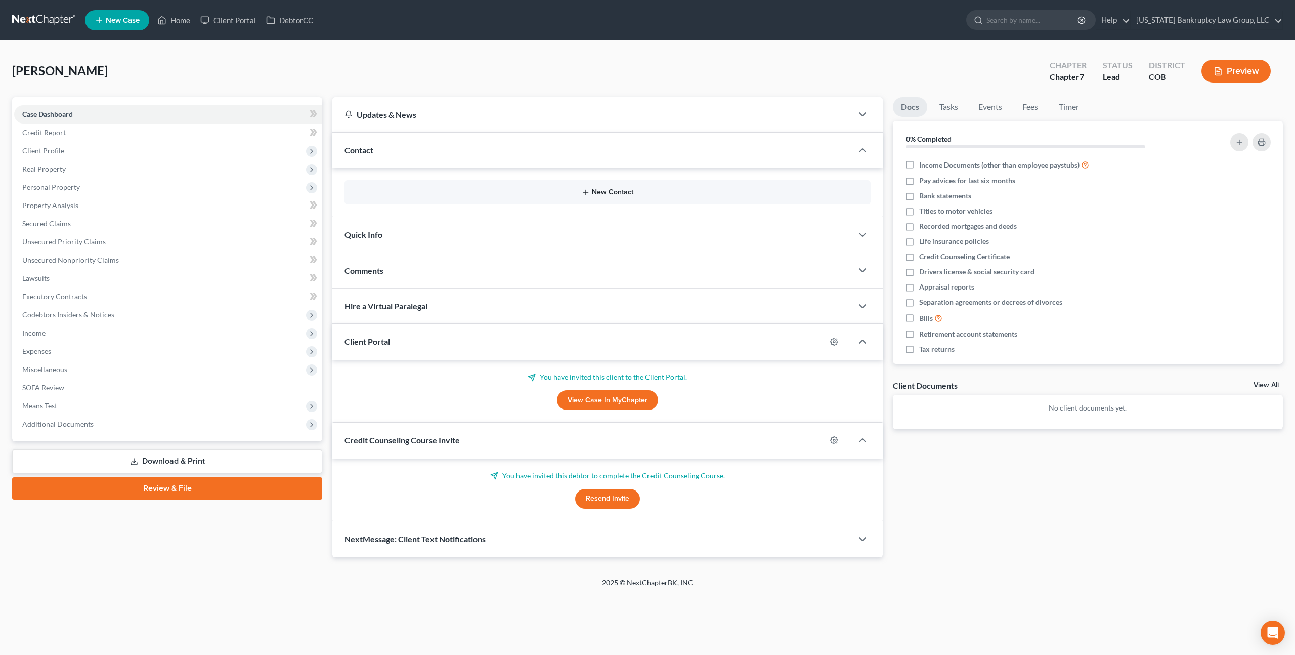
click at [597, 195] on button "New Contact" at bounding box center [608, 192] width 510 height 8
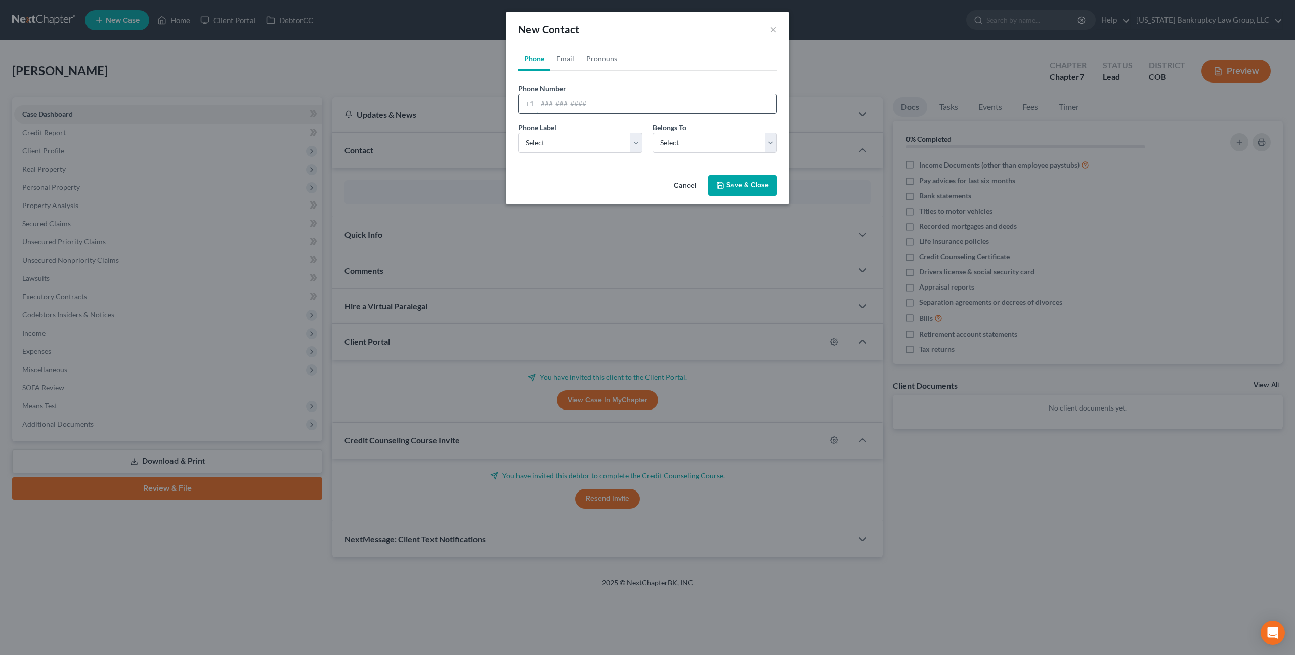
click at [563, 101] on input "tel" at bounding box center [656, 103] width 239 height 19
paste input "[PHONE_NUMBER]"
type input "[PHONE_NUMBER]"
click at [557, 140] on select "Select Mobile Home Work Other" at bounding box center [580, 143] width 124 height 20
select select "0"
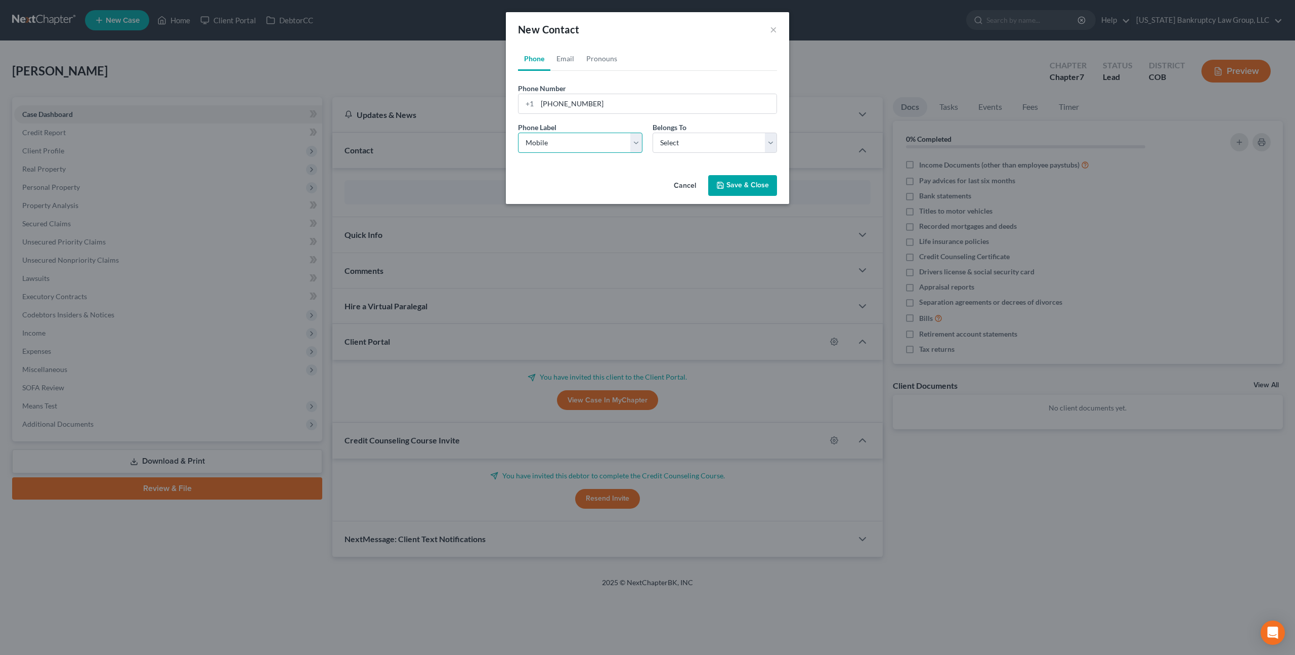
click at [518, 133] on select "Select Mobile Home Work Other" at bounding box center [580, 143] width 124 height 20
click at [669, 144] on select "Select Client Other" at bounding box center [714, 143] width 124 height 20
select select "0"
click at [652, 133] on select "Select Client Other" at bounding box center [714, 143] width 124 height 20
click at [738, 182] on button "Save & Close" at bounding box center [742, 185] width 69 height 21
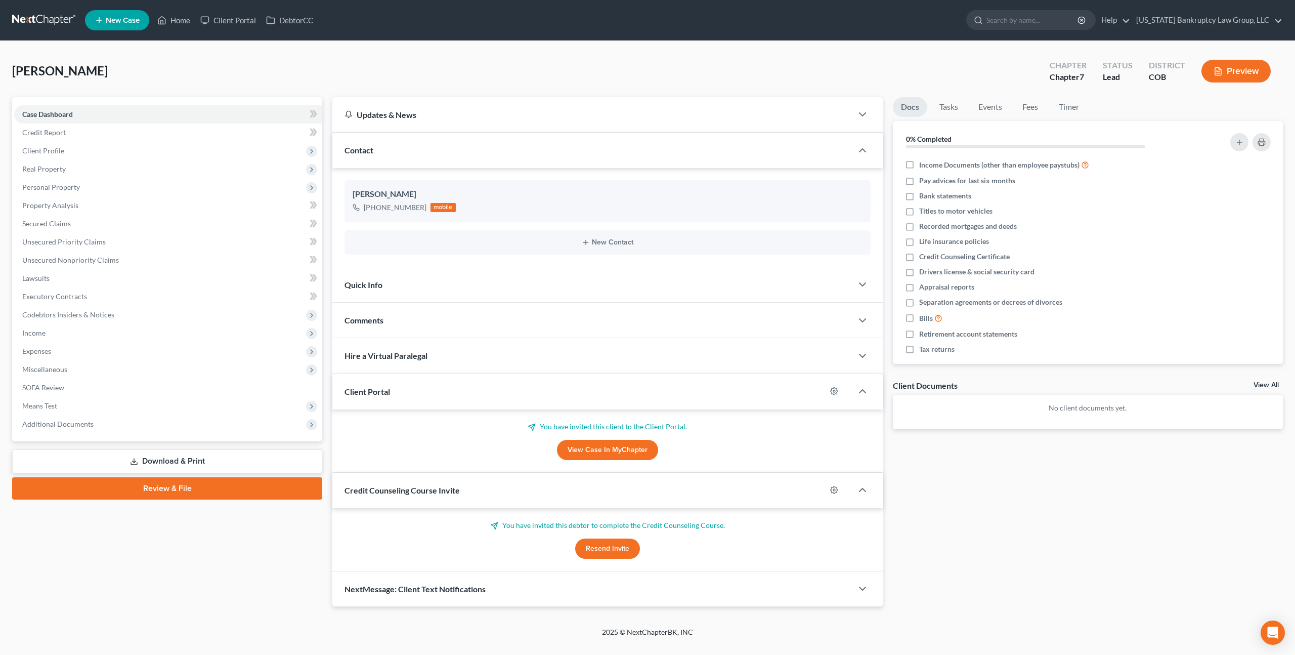
click at [134, 18] on span "New Case" at bounding box center [123, 21] width 34 height 8
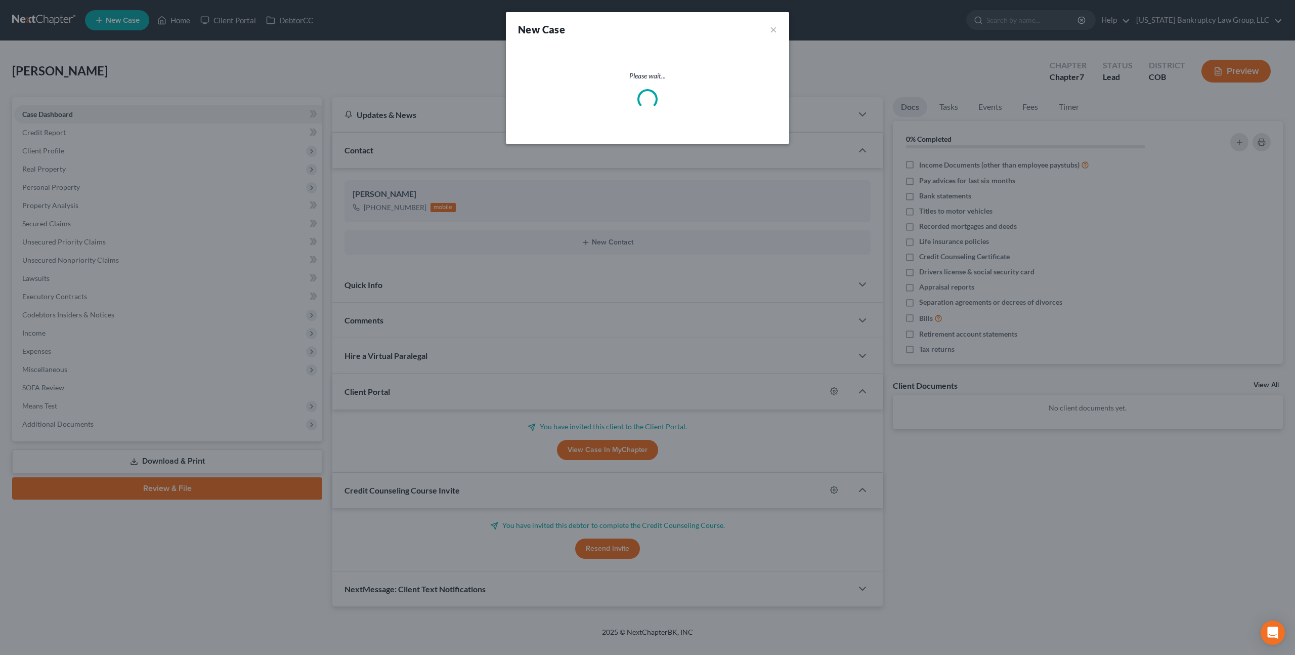
select select "11"
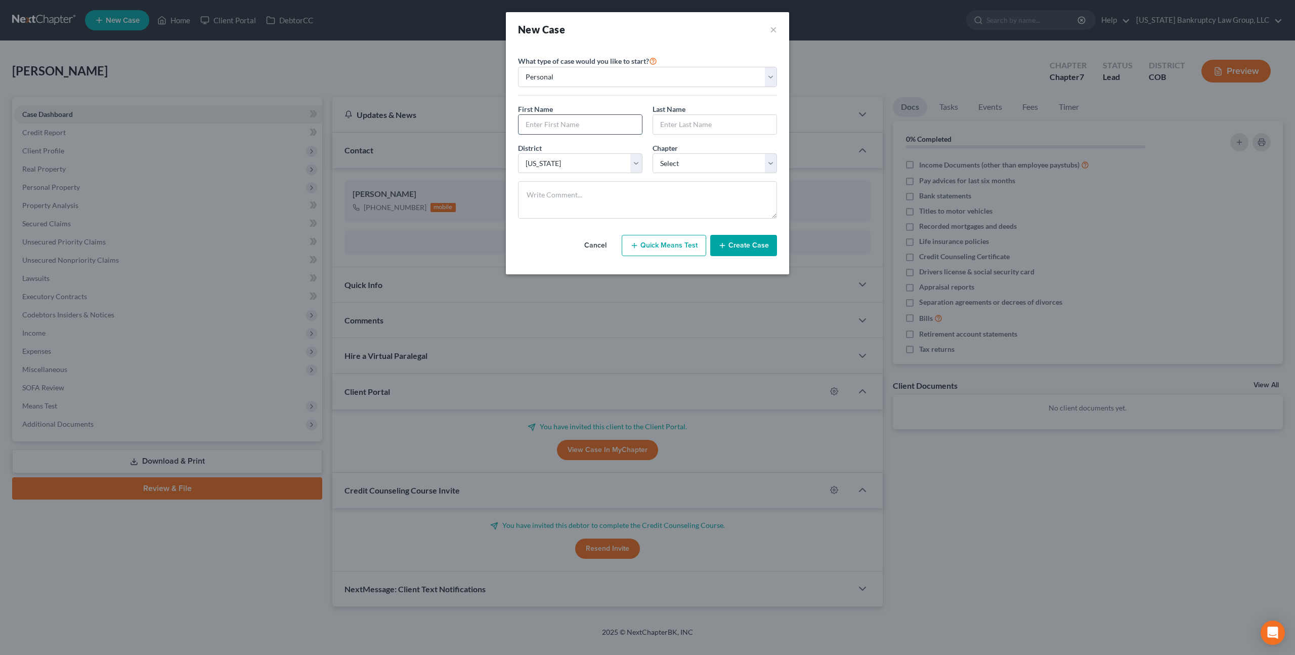
click at [550, 124] on input "text" at bounding box center [579, 124] width 123 height 19
type input "Reanne"
type input "Chase"
click at [683, 164] on select "Select 7 11 12 13" at bounding box center [714, 163] width 124 height 20
select select "0"
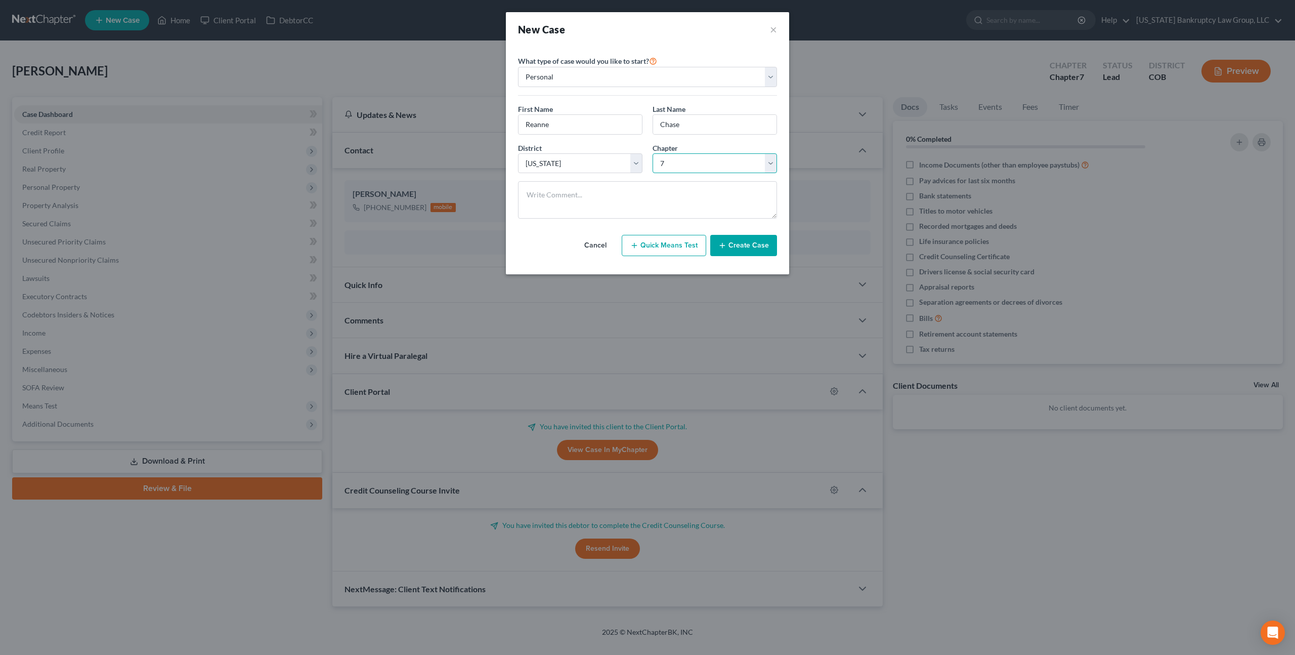
click at [652, 153] on select "Select 7 11 12 13" at bounding box center [714, 163] width 124 height 20
click at [737, 252] on button "Create Case" at bounding box center [743, 245] width 67 height 21
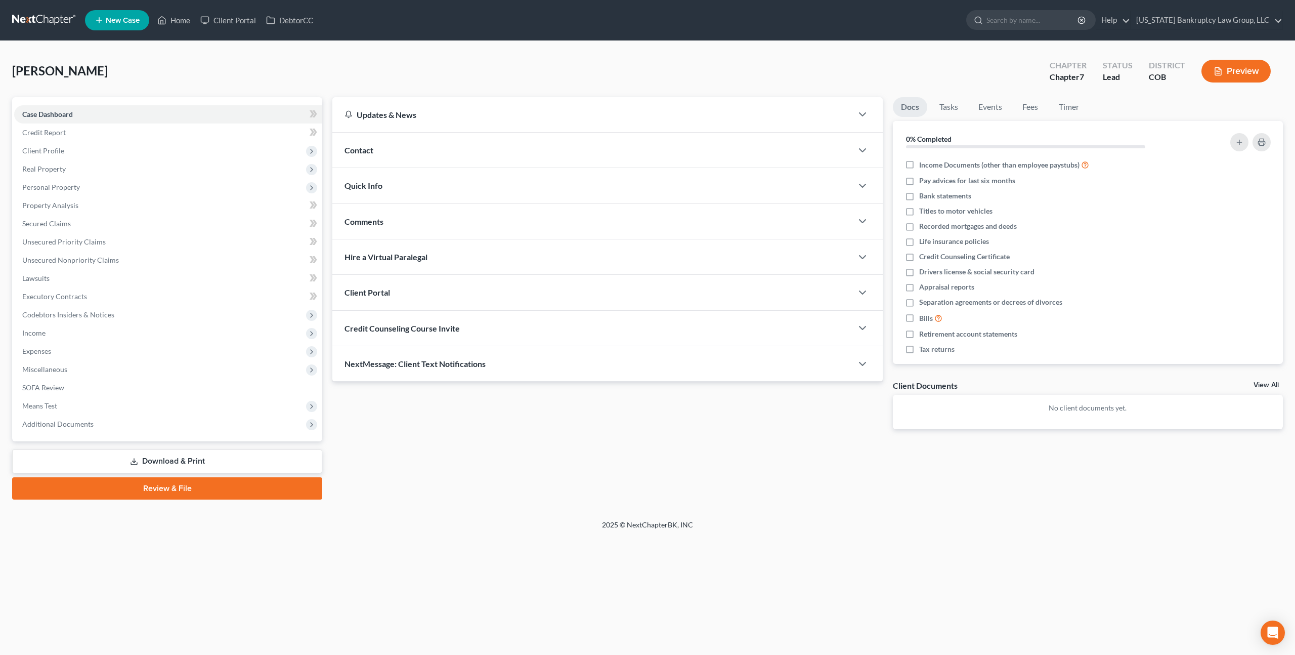
click at [433, 293] on div "Client Portal" at bounding box center [592, 292] width 520 height 35
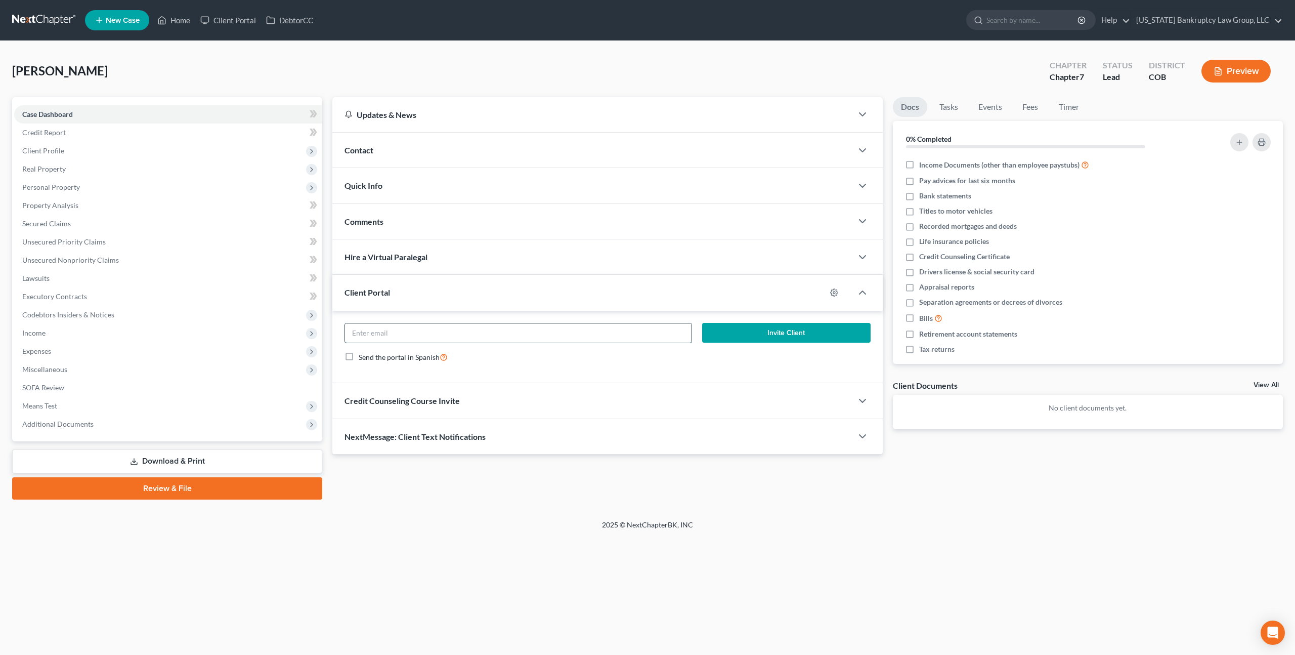
click at [451, 336] on input "email" at bounding box center [518, 332] width 346 height 19
paste input "[EMAIL_ADDRESS][DOMAIN_NAME]"
type input "[EMAIL_ADDRESS][DOMAIN_NAME]"
click at [723, 337] on button "Invite Client" at bounding box center [786, 333] width 168 height 20
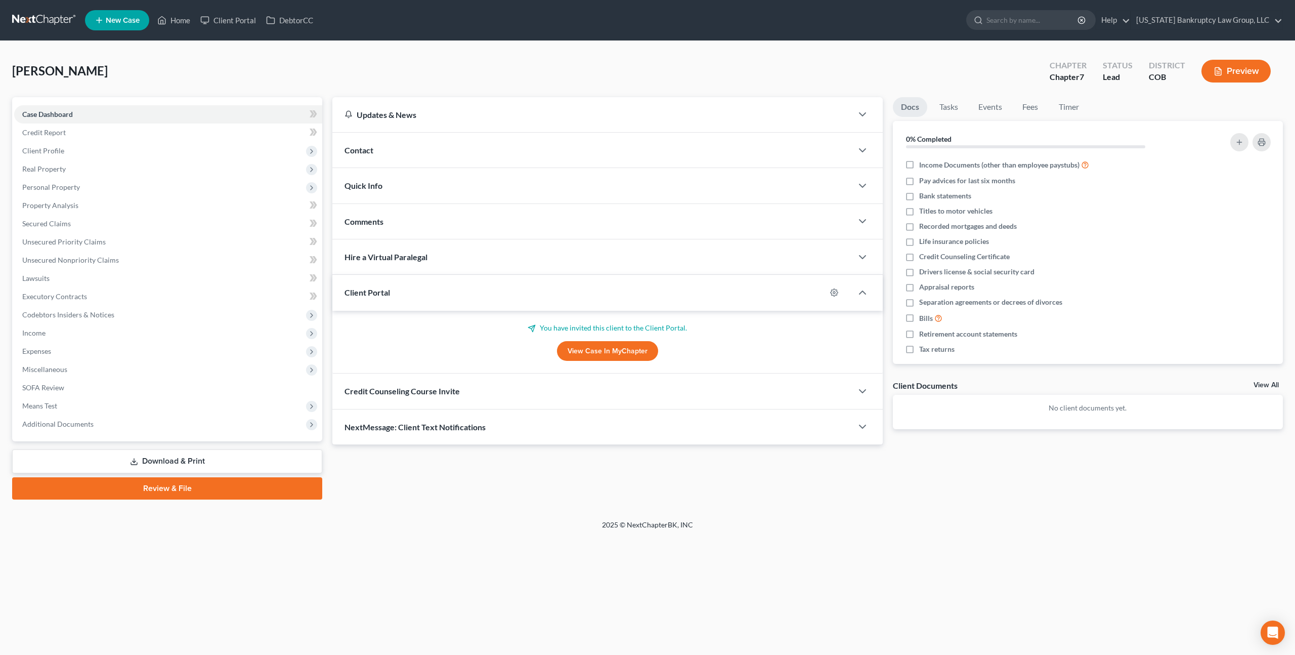
click at [503, 394] on div "Credit Counseling Course Invite" at bounding box center [592, 390] width 520 height 35
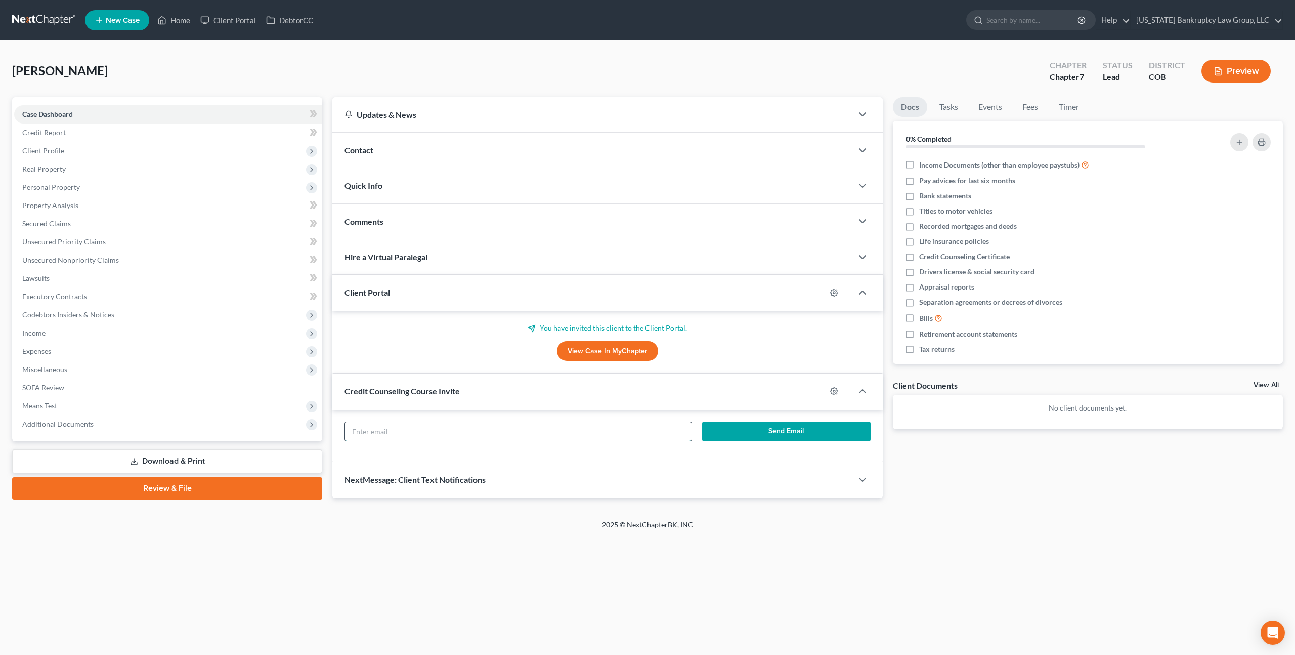
click at [516, 426] on input "text" at bounding box center [518, 431] width 346 height 19
paste input "[EMAIL_ADDRESS][DOMAIN_NAME]"
type input "[EMAIL_ADDRESS][DOMAIN_NAME]"
click at [756, 431] on button "Send Email" at bounding box center [786, 431] width 168 height 20
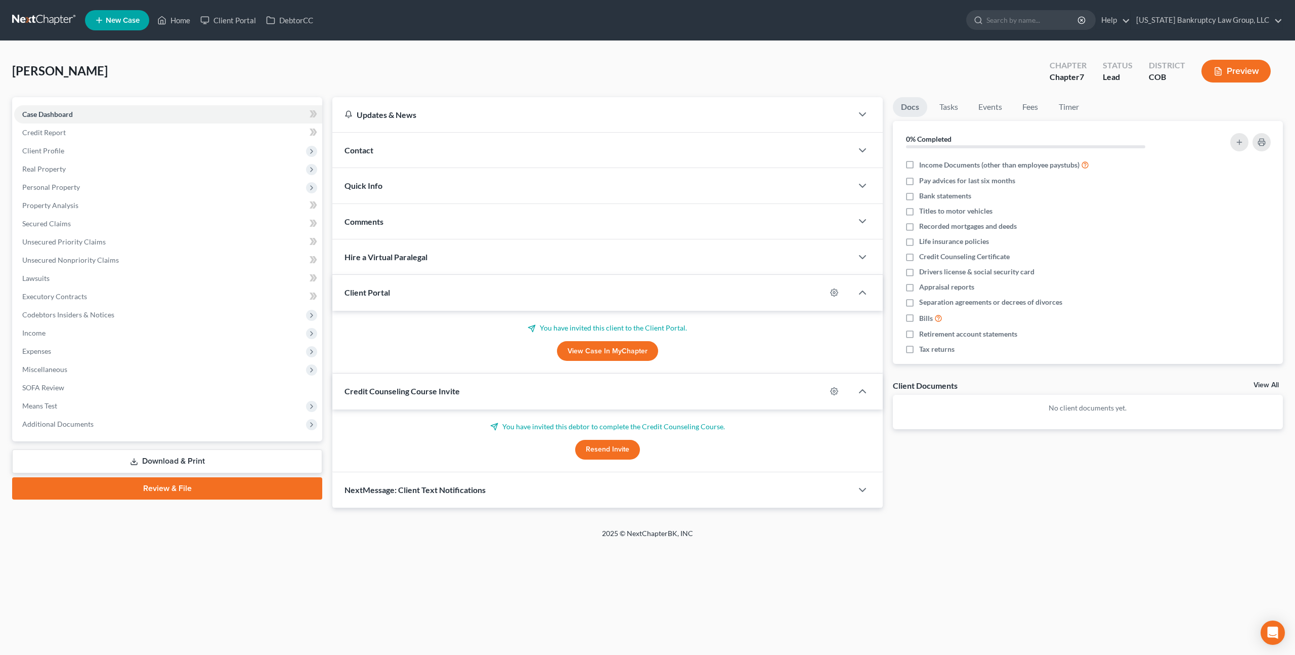
click at [456, 149] on div "Contact" at bounding box center [592, 150] width 520 height 35
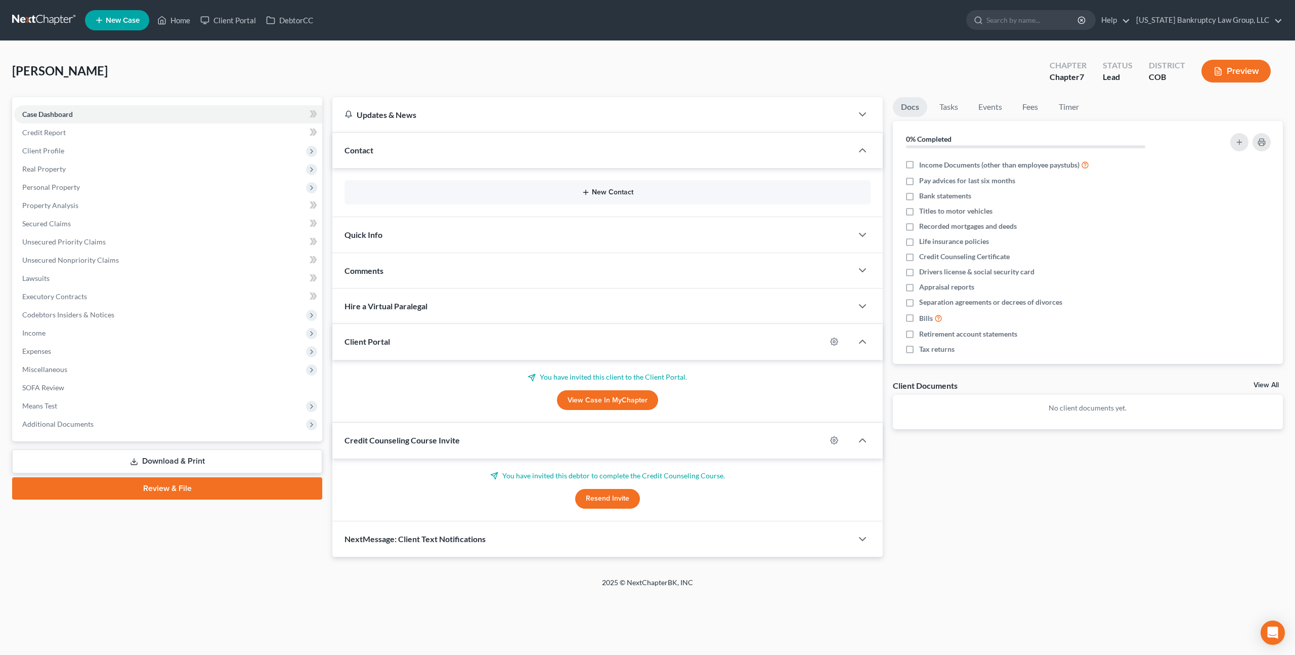
click at [582, 189] on icon "button" at bounding box center [586, 192] width 8 height 8
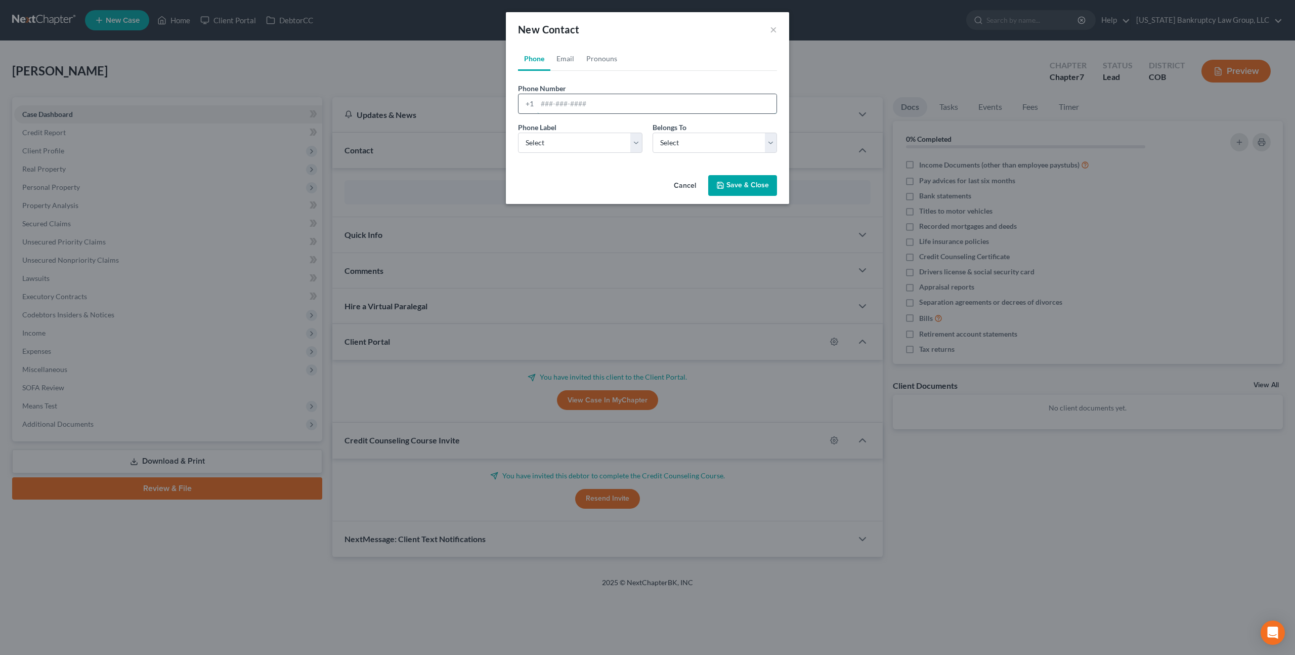
click at [572, 107] on input "tel" at bounding box center [656, 103] width 239 height 19
paste input "[PHONE_NUMBER]"
type input "[PHONE_NUMBER]"
click at [576, 143] on select "Select Mobile Home Work Other" at bounding box center [580, 143] width 124 height 20
select select "0"
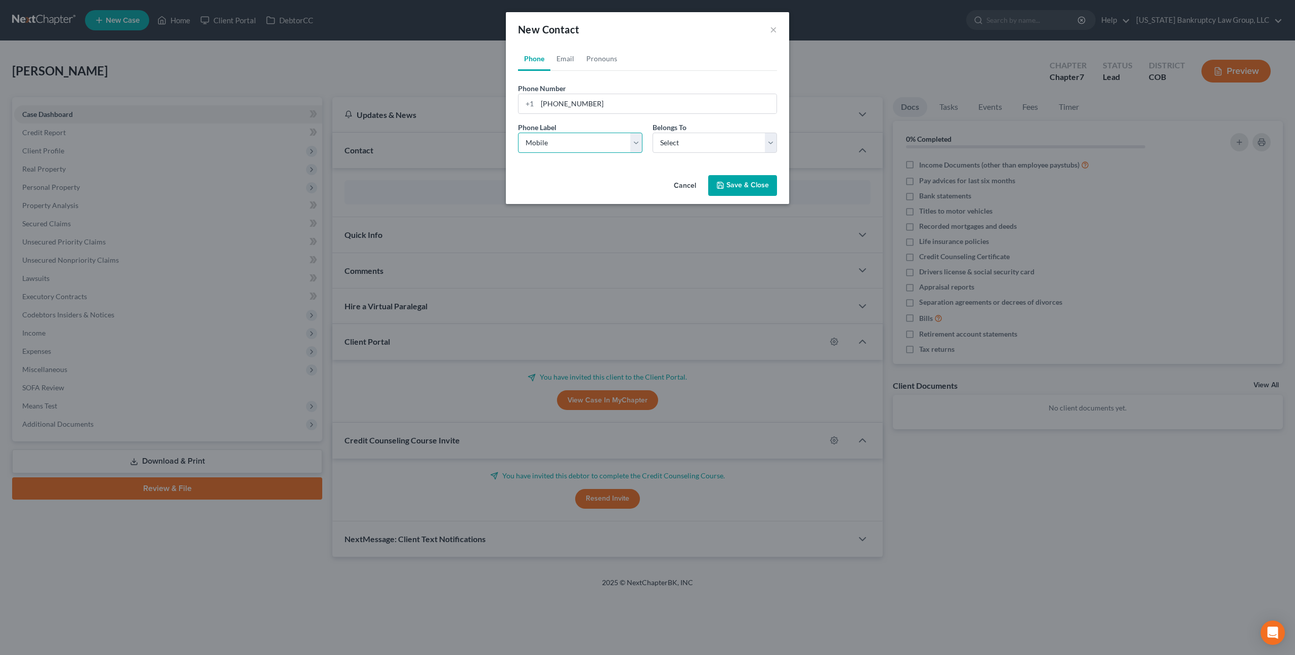
click at [518, 133] on select "Select Mobile Home Work Other" at bounding box center [580, 143] width 124 height 20
click at [683, 146] on select "Select Client Other" at bounding box center [714, 143] width 124 height 20
select select "0"
click at [652, 133] on select "Select Client Other" at bounding box center [714, 143] width 124 height 20
click at [737, 182] on button "Save & Close" at bounding box center [742, 185] width 69 height 21
